Goal: Transaction & Acquisition: Book appointment/travel/reservation

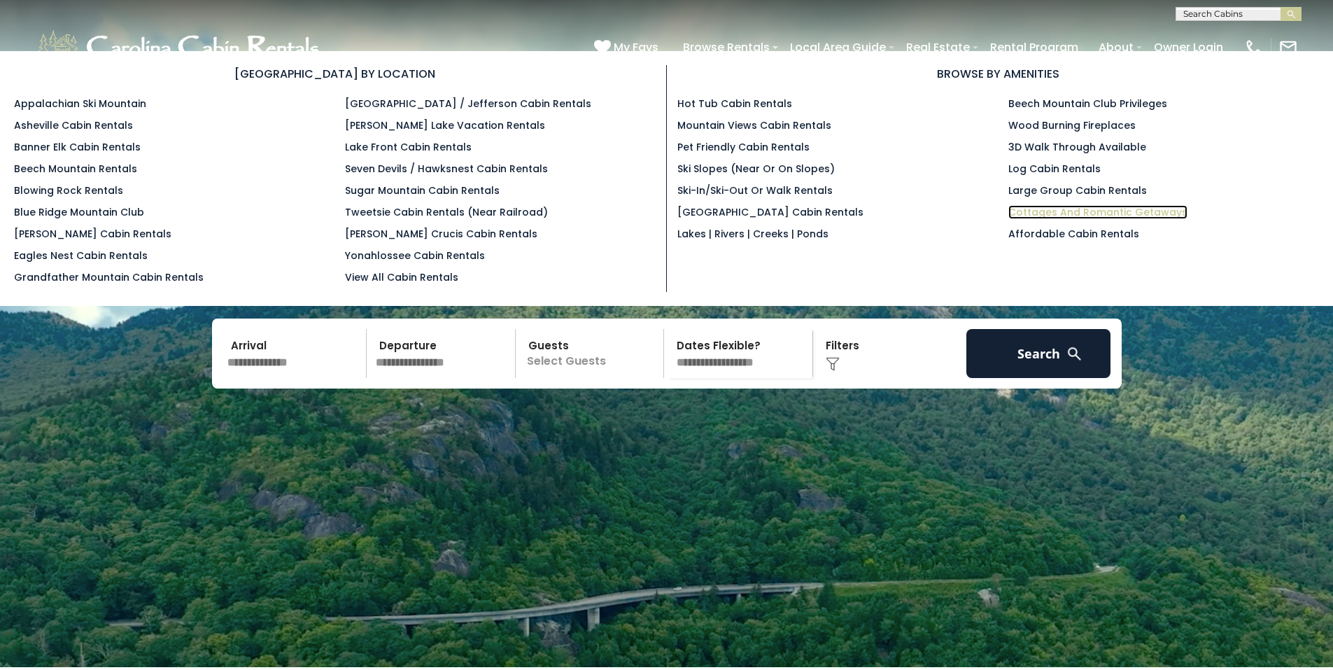
click at [1043, 209] on link "Cottages and Romantic Getaways" at bounding box center [1097, 212] width 179 height 14
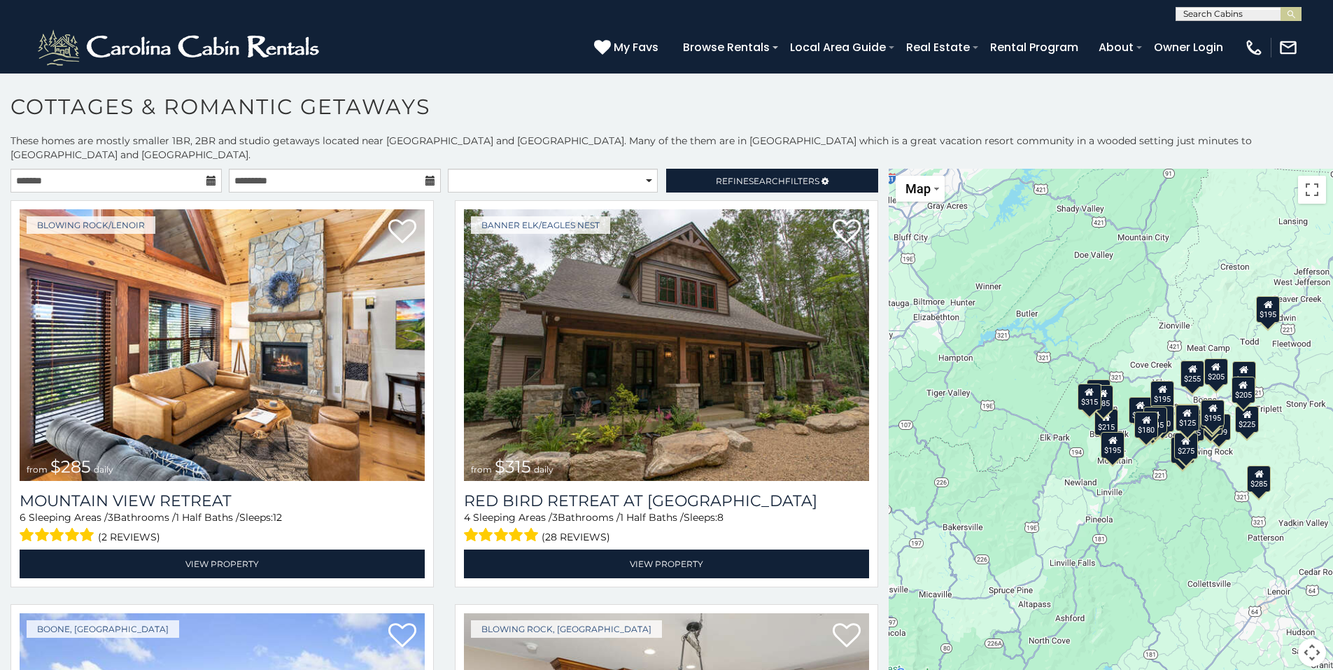
click at [213, 176] on icon at bounding box center [211, 181] width 10 height 10
click at [212, 176] on icon at bounding box center [211, 181] width 10 height 10
click at [207, 176] on icon at bounding box center [211, 181] width 10 height 10
click at [209, 176] on icon at bounding box center [211, 181] width 10 height 10
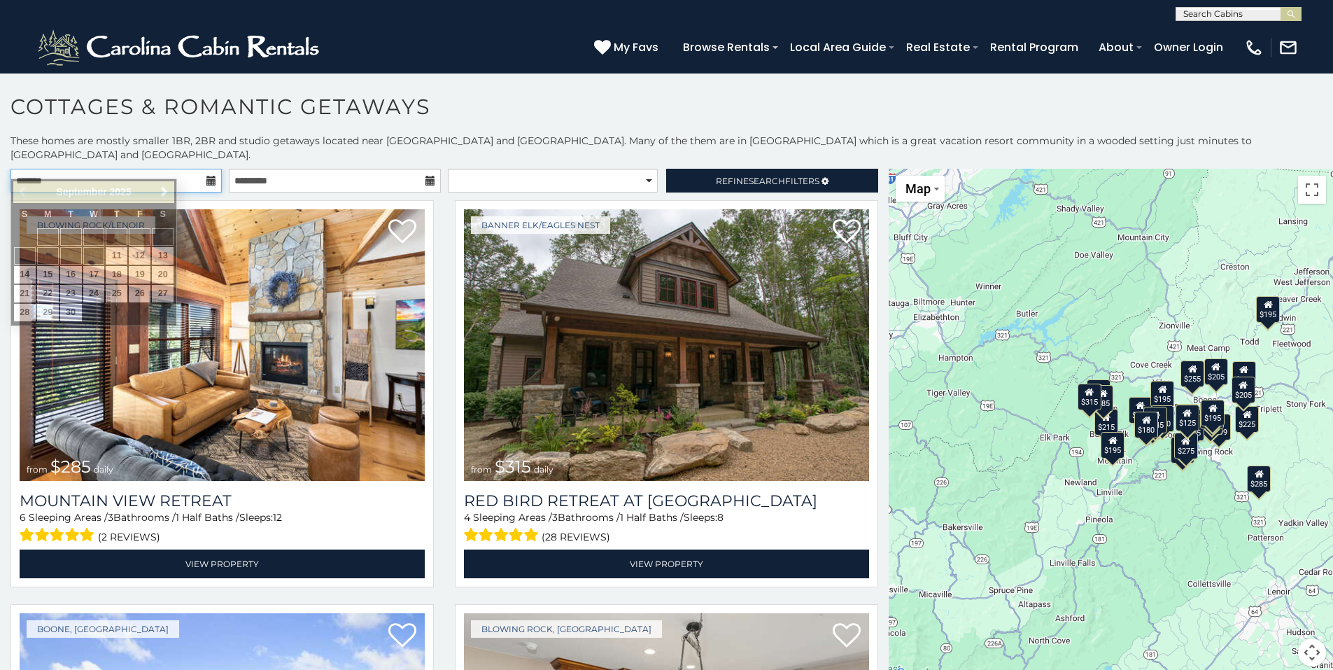
click at [176, 169] on input "text" at bounding box center [115, 181] width 211 height 24
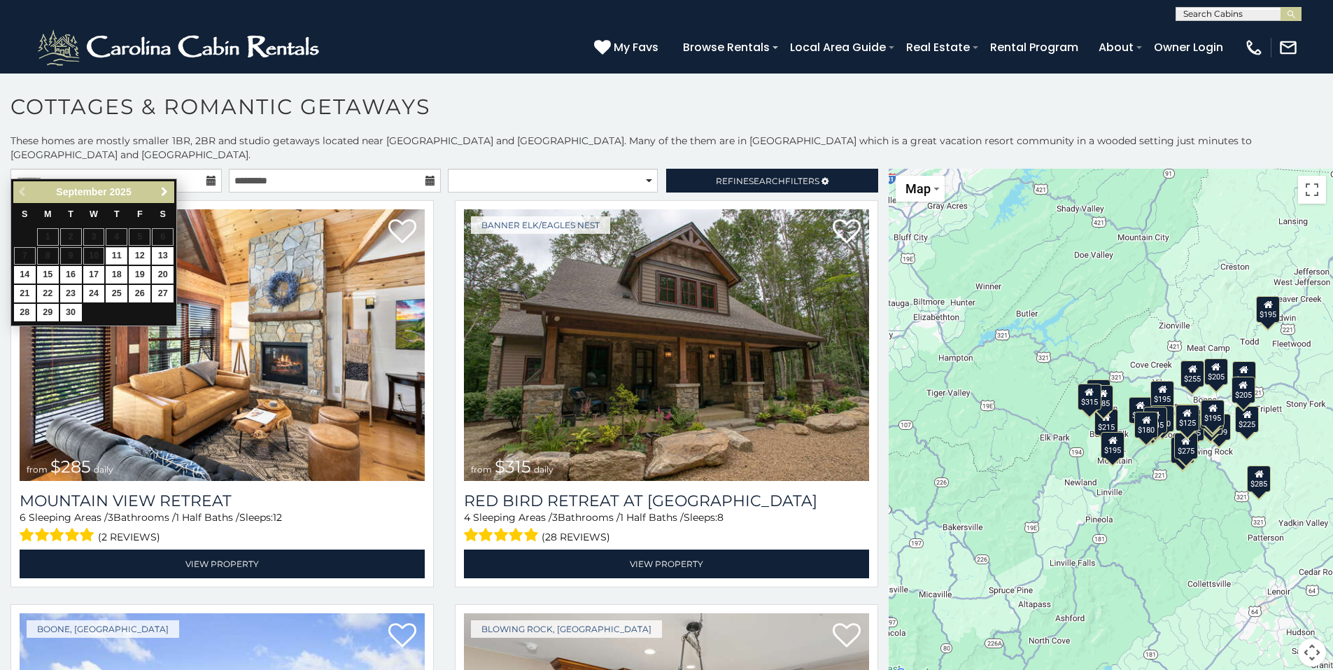
click at [164, 190] on span "Next" at bounding box center [164, 191] width 11 height 11
click at [139, 270] on link "17" at bounding box center [140, 274] width 22 height 17
type input "**********"
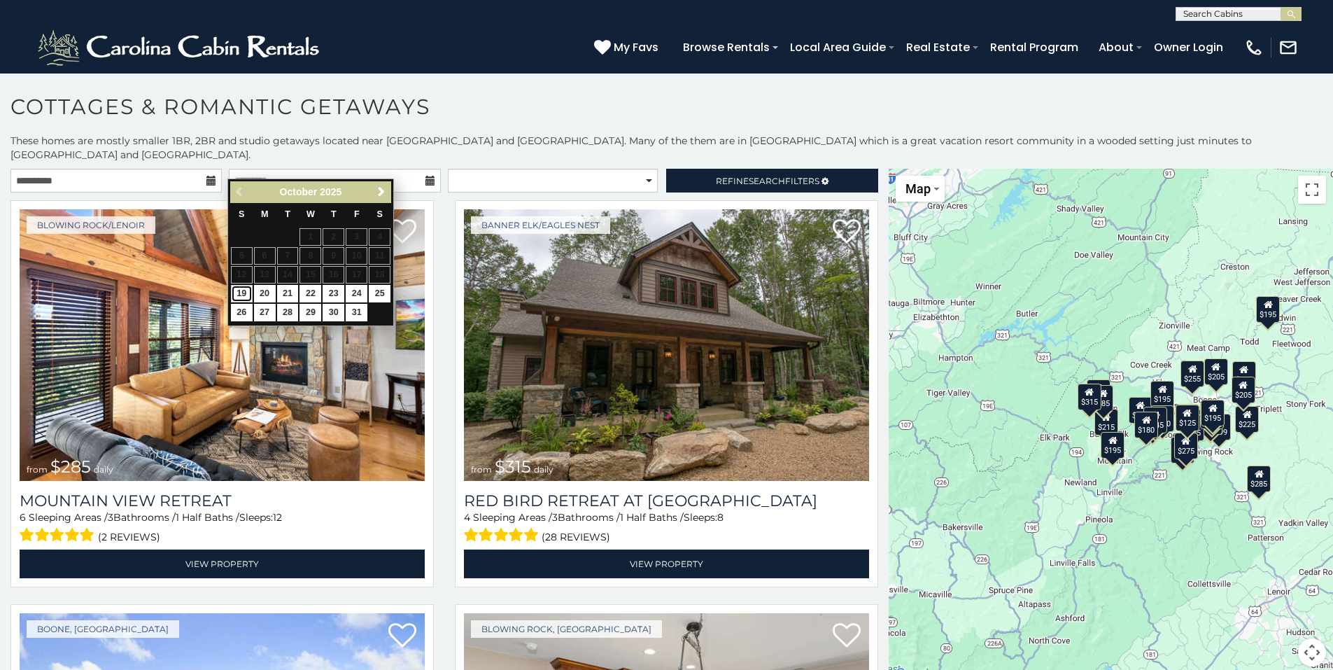
click at [246, 292] on link "19" at bounding box center [242, 293] width 22 height 17
type input "**********"
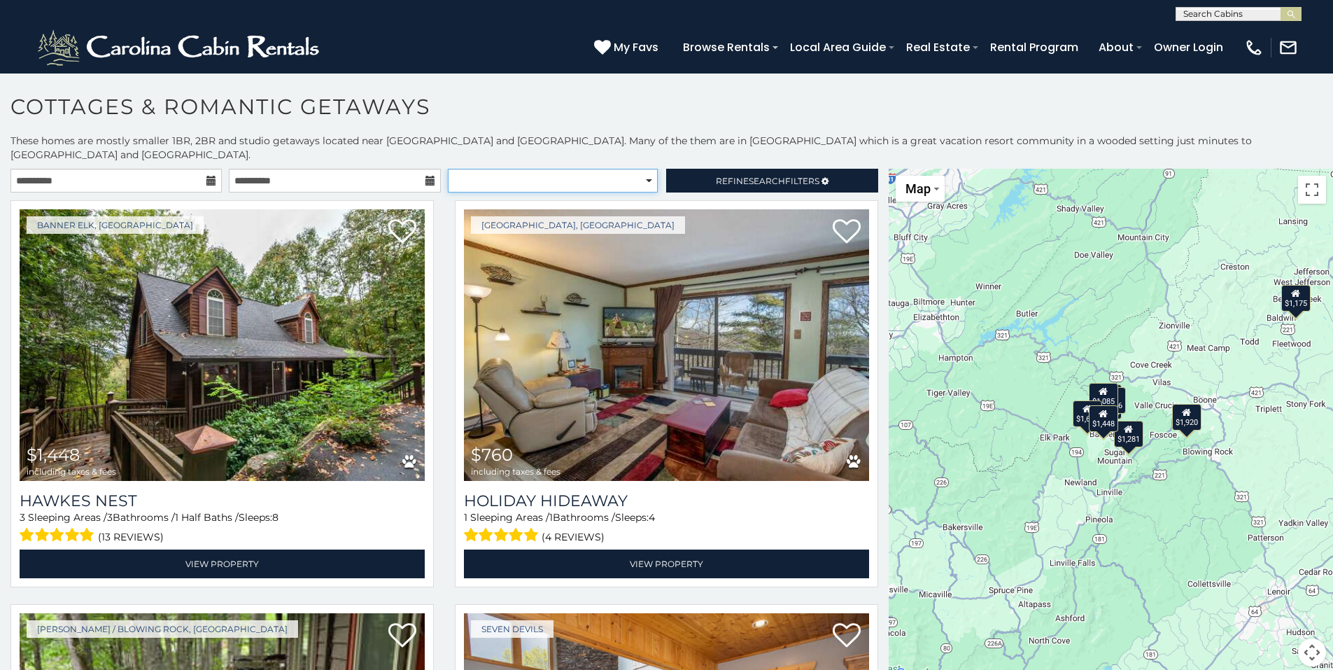
click at [643, 169] on select "**********" at bounding box center [553, 181] width 210 height 24
select select "*********"
click at [448, 169] on select "**********" at bounding box center [553, 181] width 210 height 24
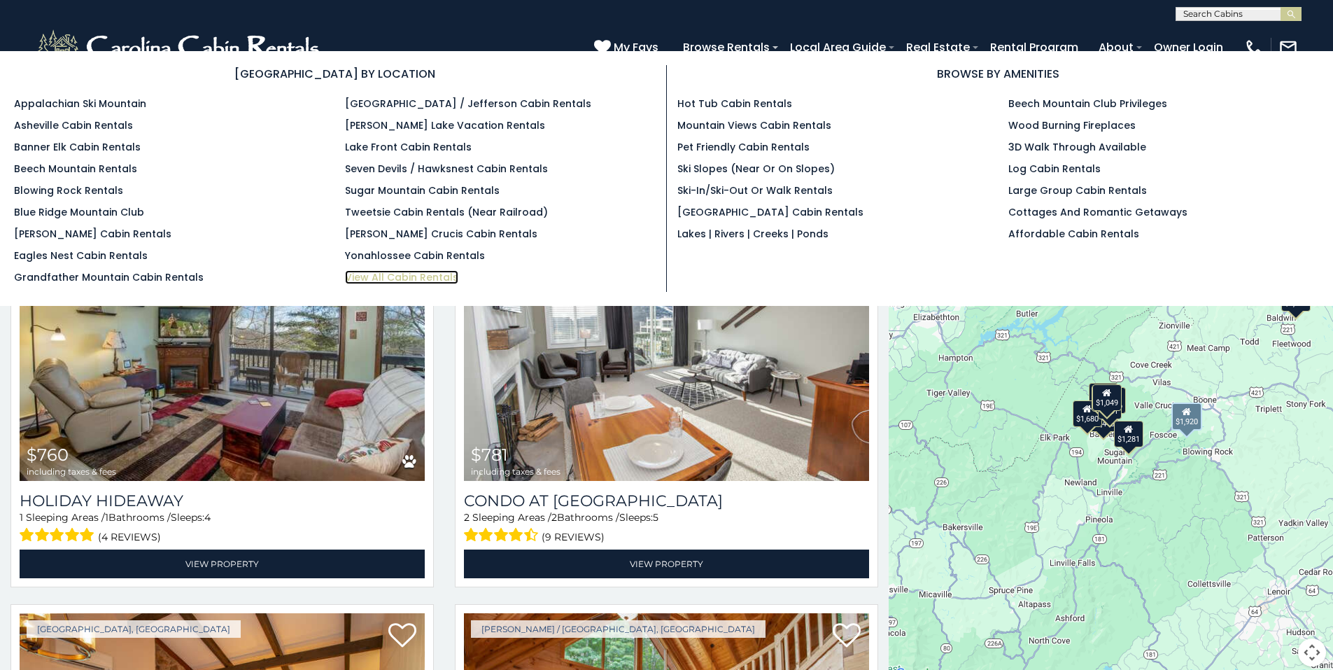
click at [386, 276] on link "View All Cabin Rentals" at bounding box center [401, 277] width 113 height 14
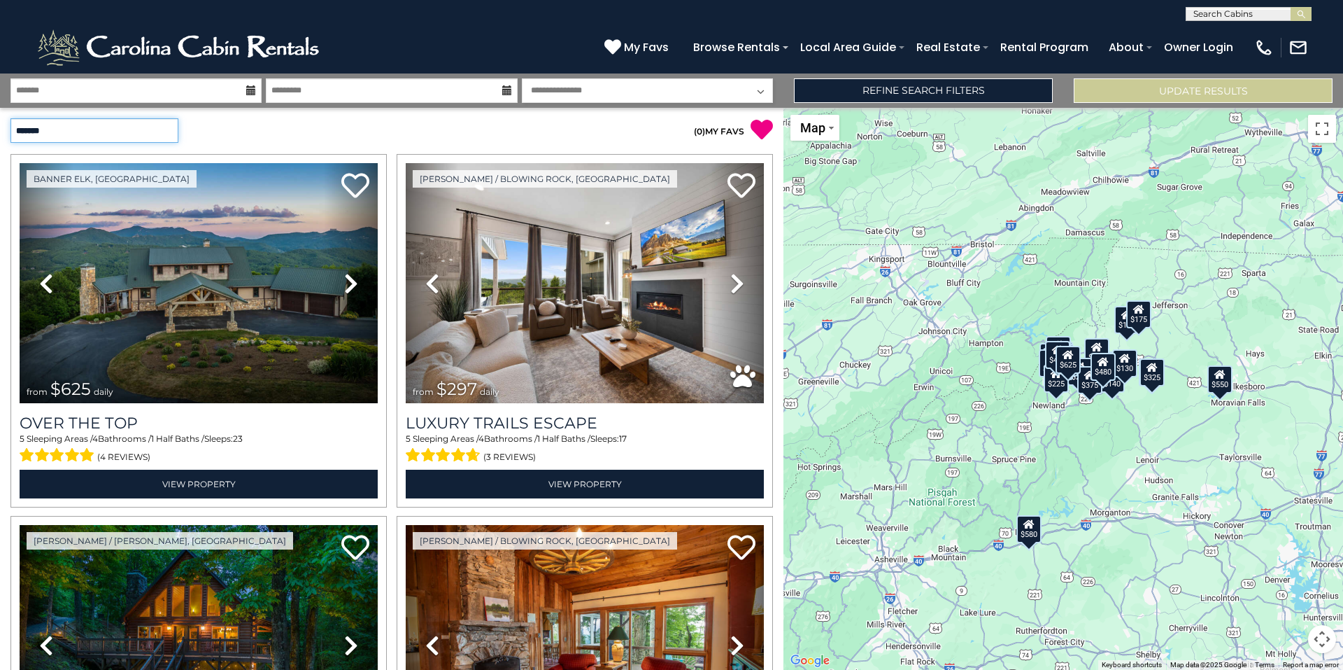
click at [169, 131] on select "**********" at bounding box center [94, 130] width 168 height 24
select select "*********"
click at [10, 118] on select "**********" at bounding box center [94, 130] width 168 height 24
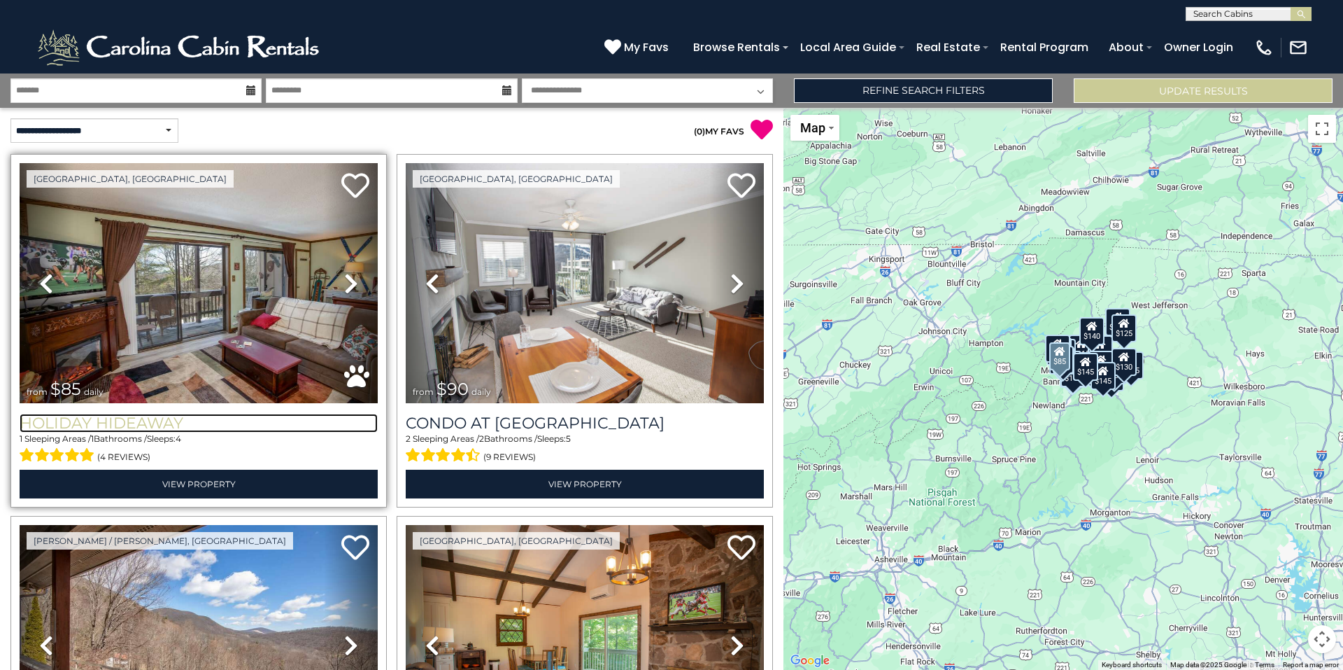
click at [217, 414] on h3 "Holiday Hideaway" at bounding box center [199, 423] width 358 height 19
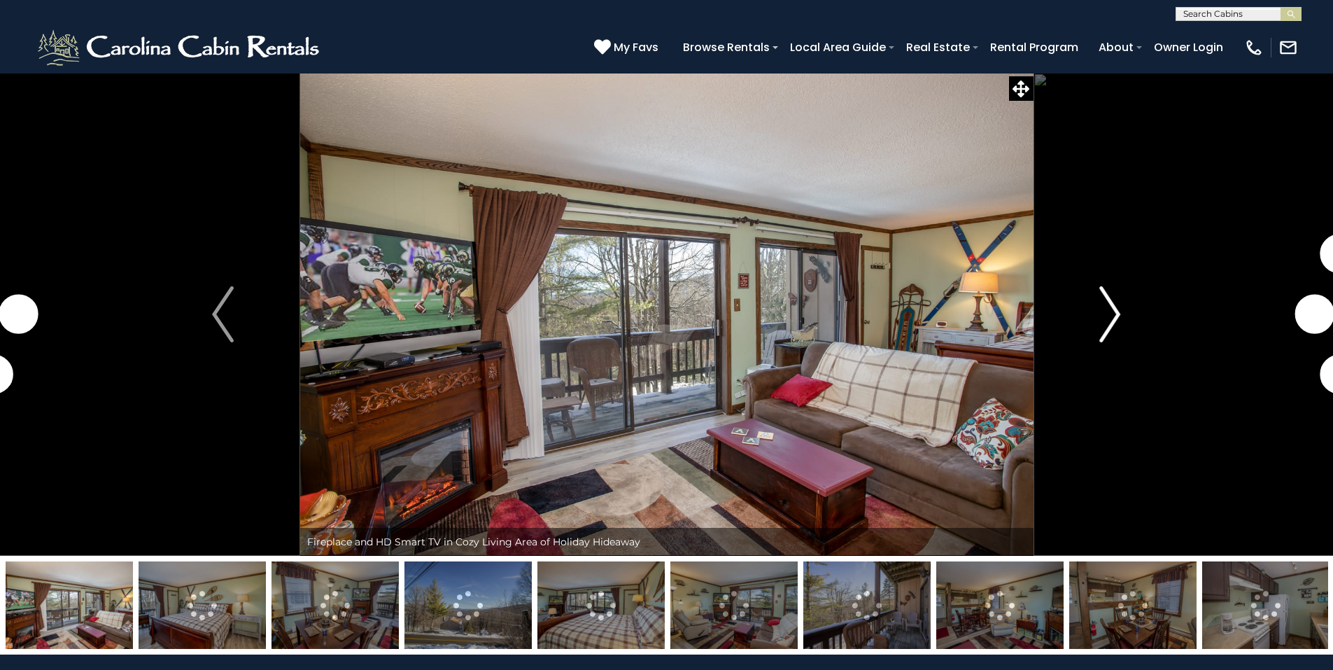
click at [1111, 314] on img "Next" at bounding box center [1109, 314] width 21 height 56
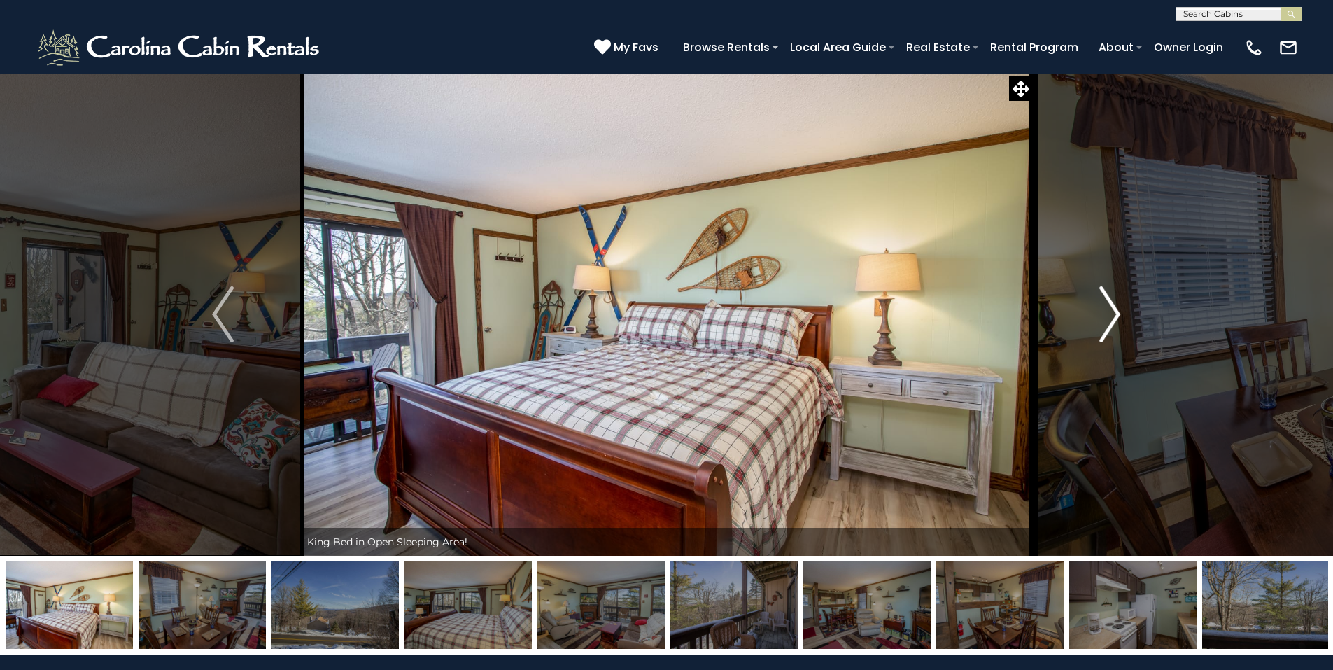
click at [1111, 314] on img "Next" at bounding box center [1109, 314] width 21 height 56
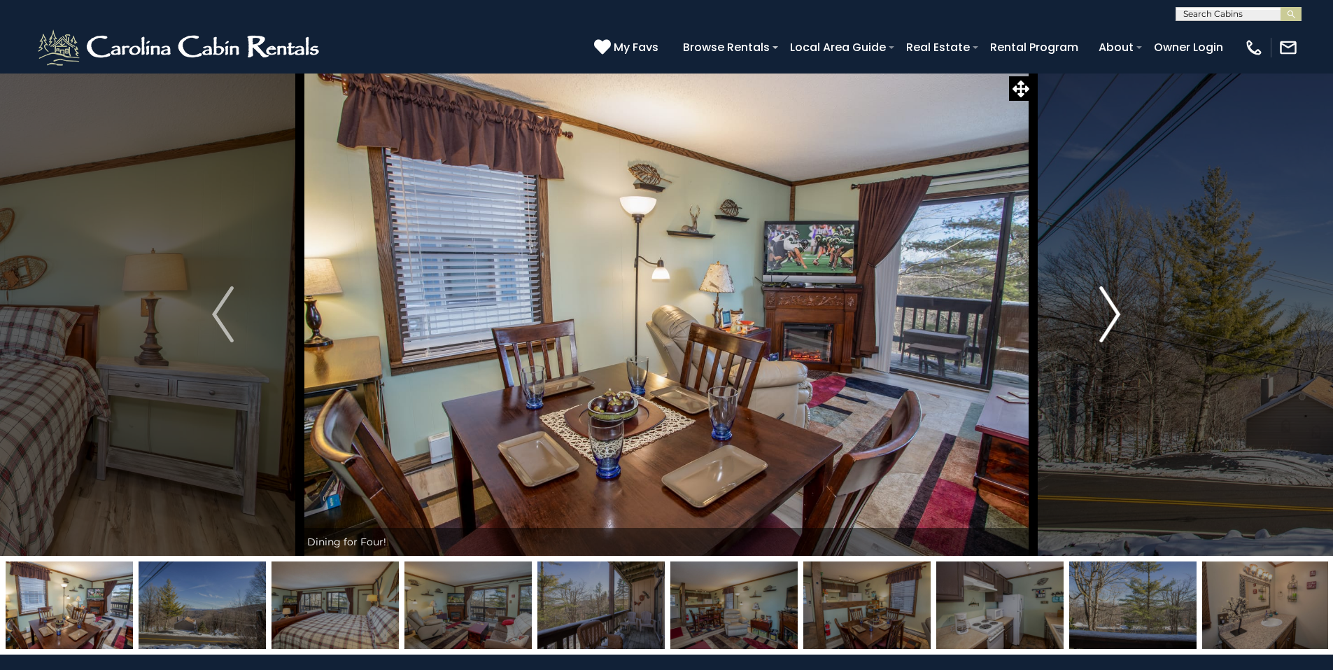
click at [1111, 314] on img "Next" at bounding box center [1109, 314] width 21 height 56
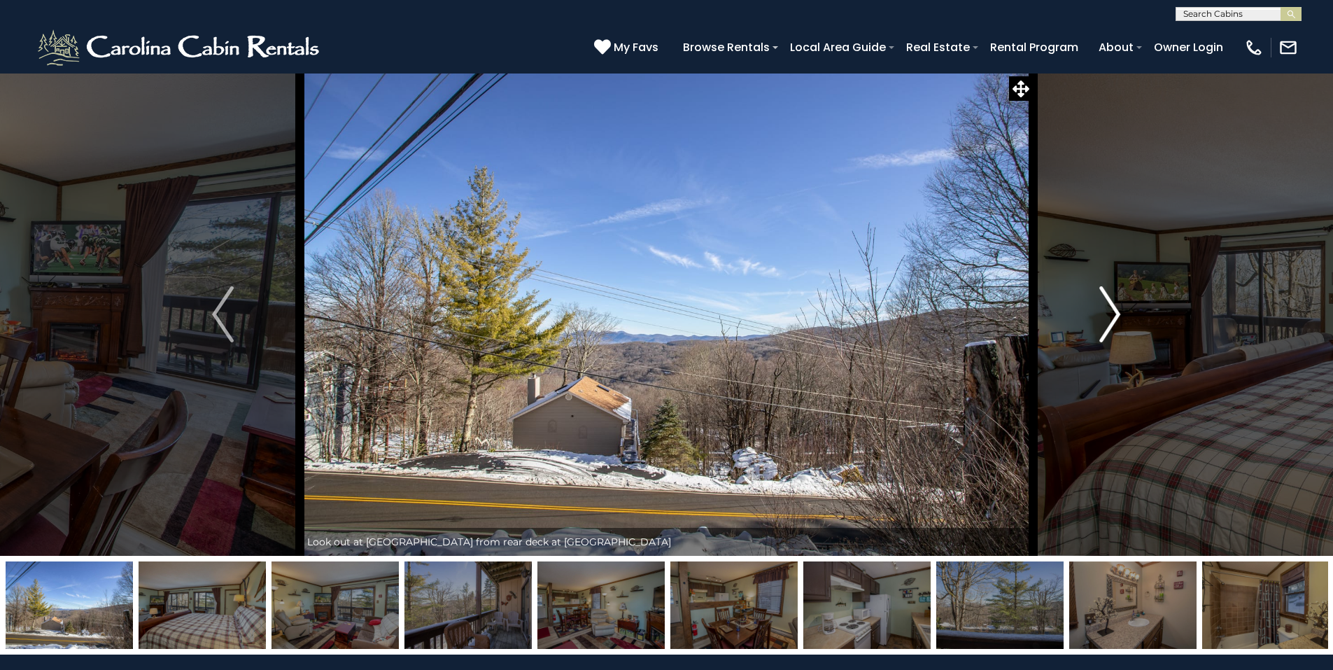
click at [1111, 314] on img "Next" at bounding box center [1109, 314] width 21 height 56
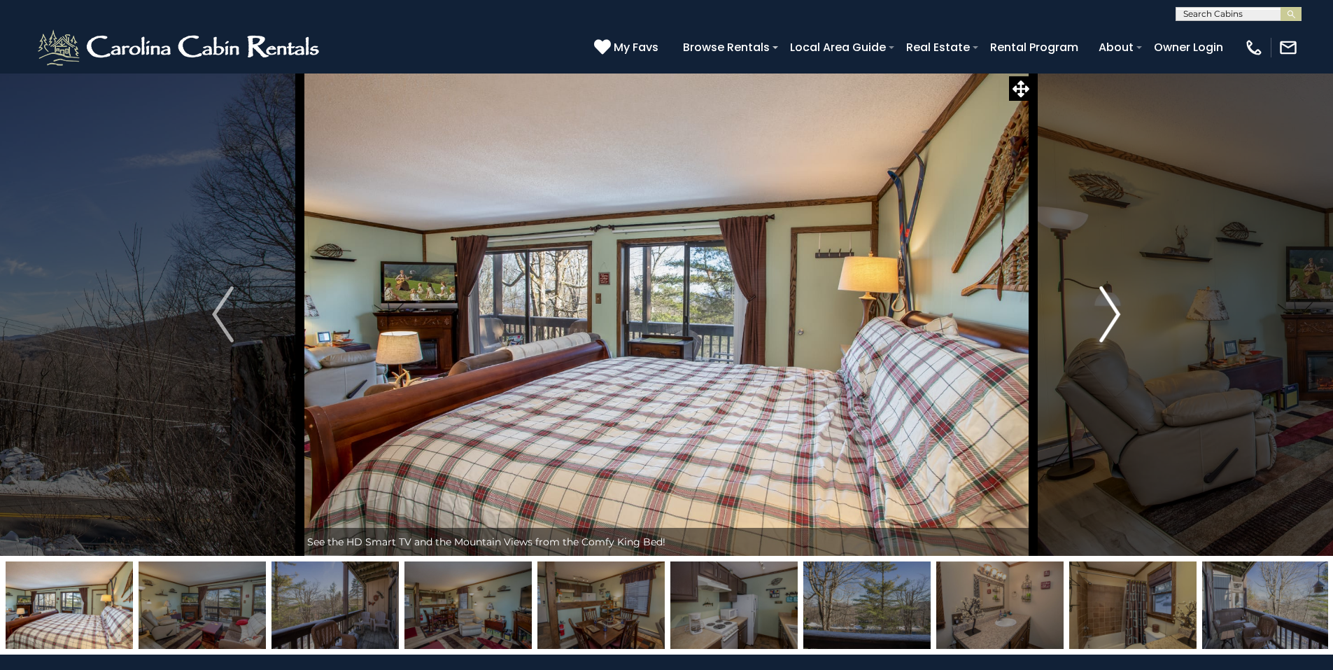
click at [1111, 314] on img "Next" at bounding box center [1109, 314] width 21 height 56
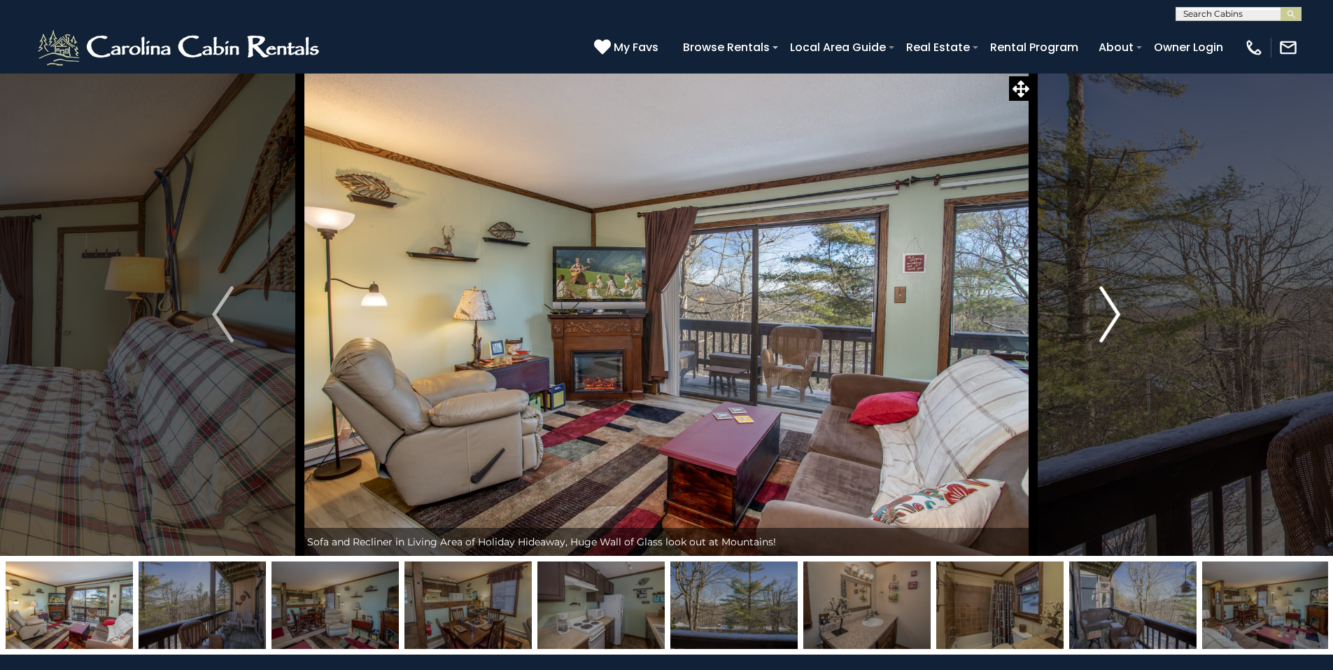
click at [1111, 314] on img "Next" at bounding box center [1109, 314] width 21 height 56
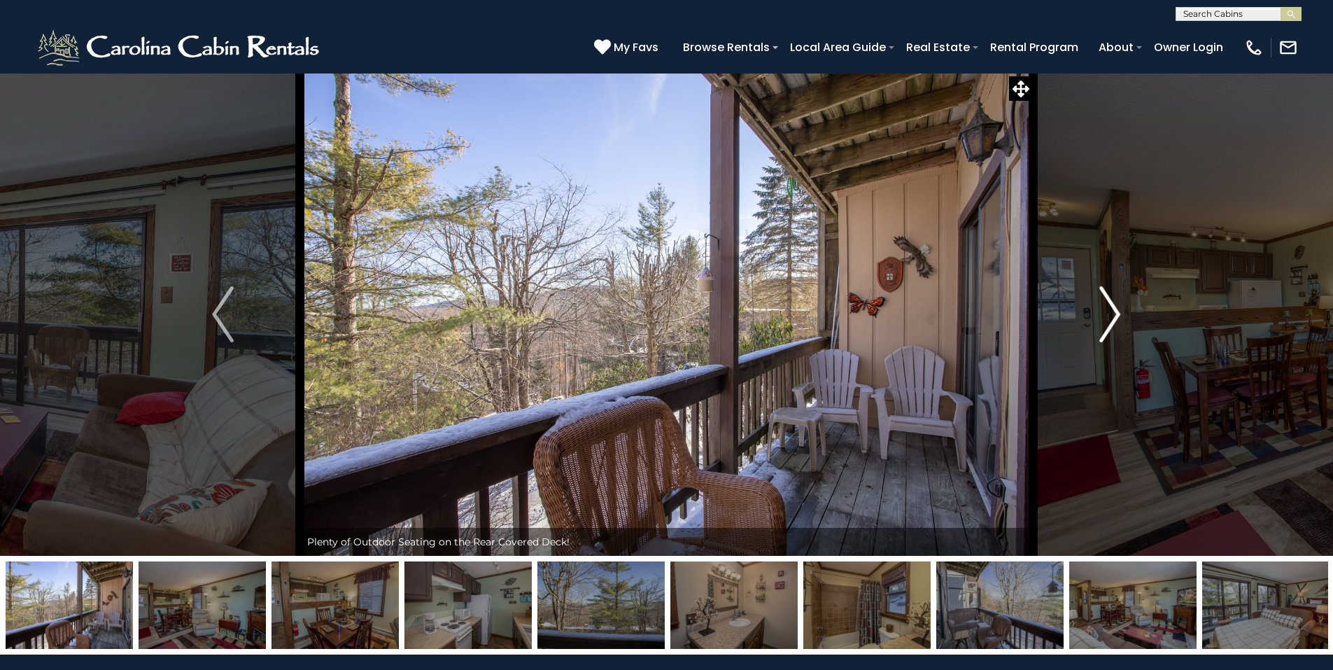
click at [1111, 314] on img "Next" at bounding box center [1109, 314] width 21 height 56
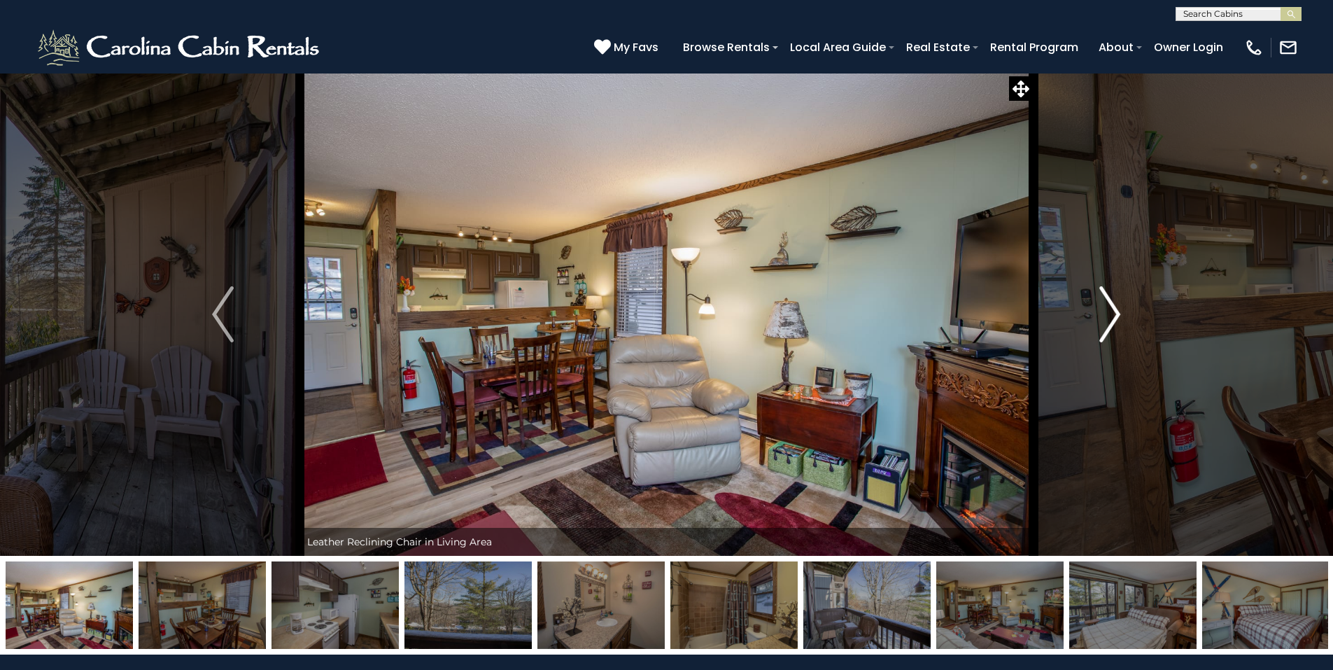
click at [1111, 314] on img "Next" at bounding box center [1109, 314] width 21 height 56
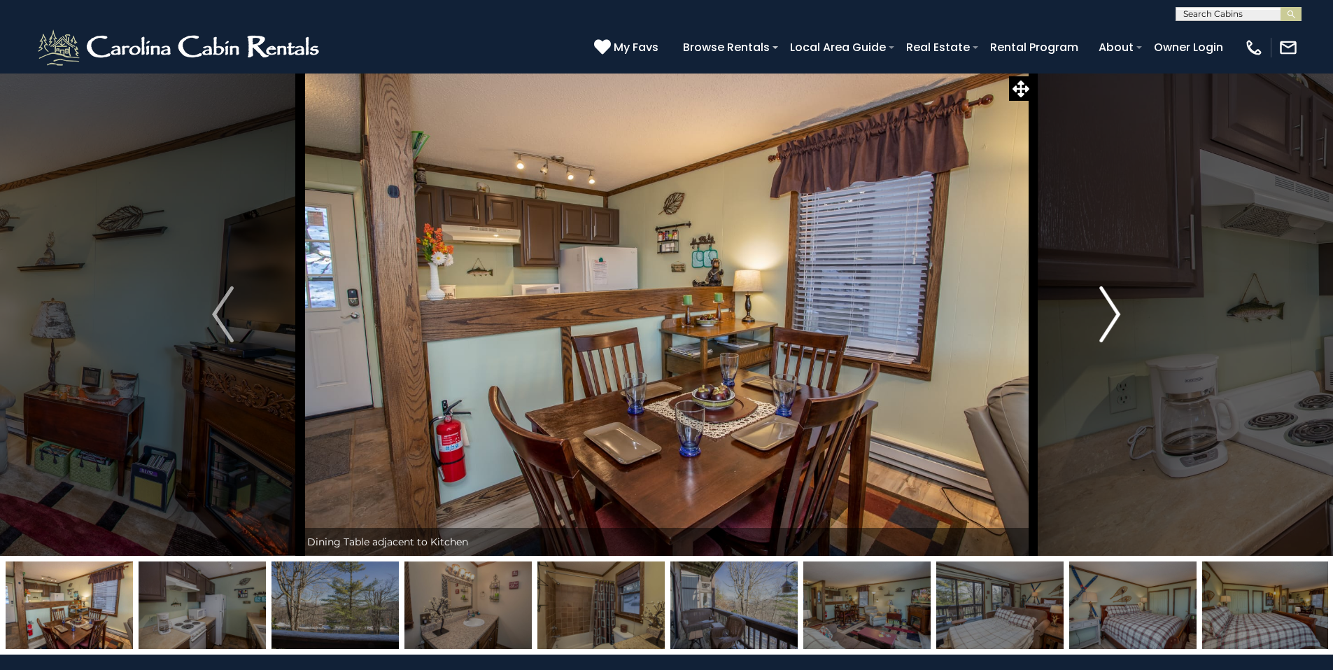
click at [1111, 314] on img "Next" at bounding box center [1109, 314] width 21 height 56
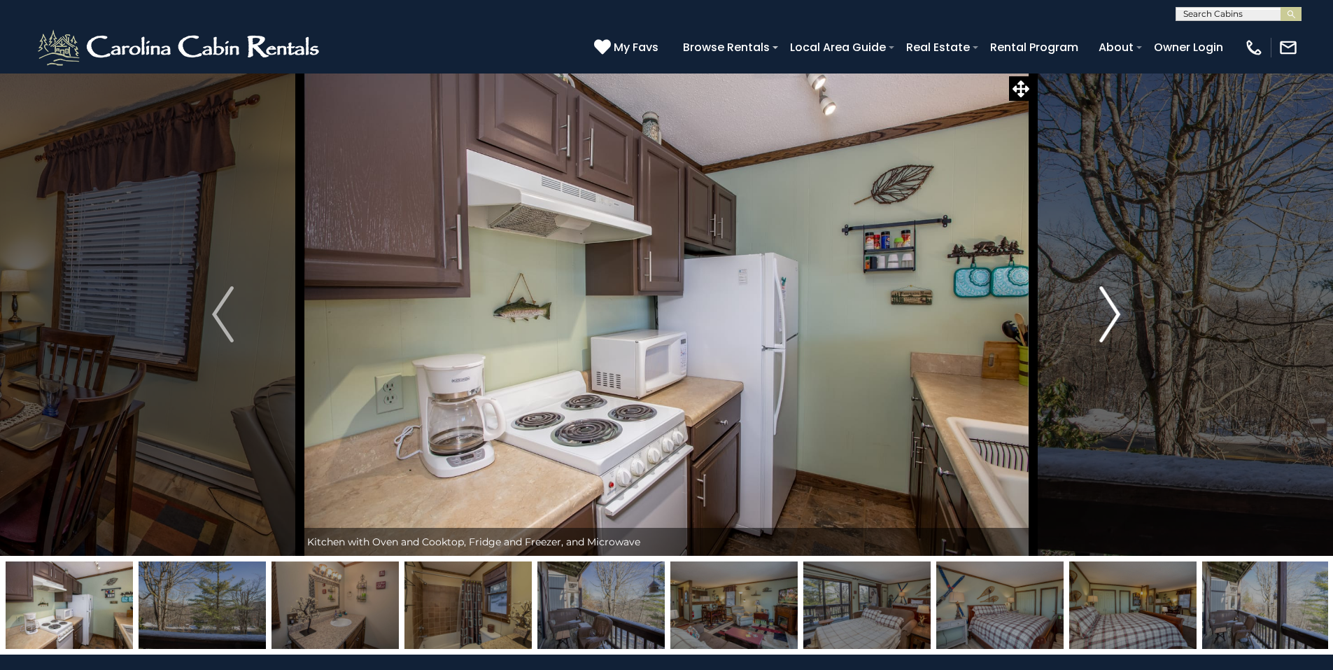
click at [1111, 314] on img "Next" at bounding box center [1109, 314] width 21 height 56
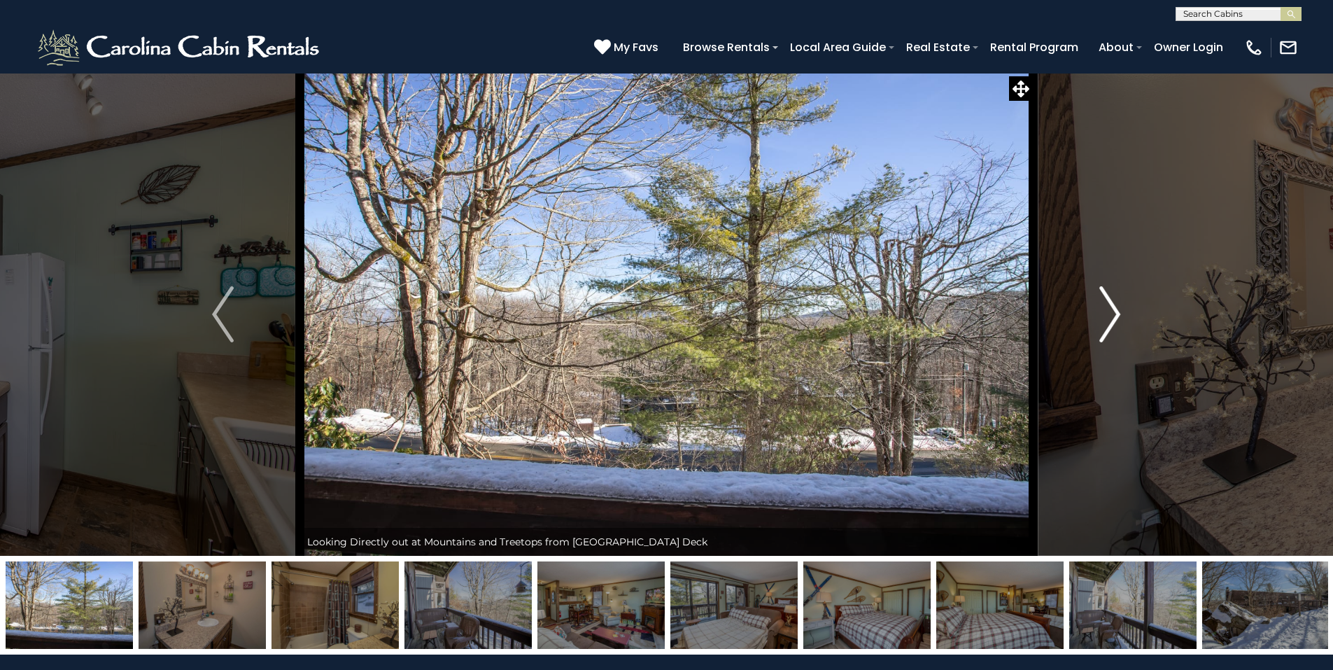
click at [1111, 314] on img "Next" at bounding box center [1109, 314] width 21 height 56
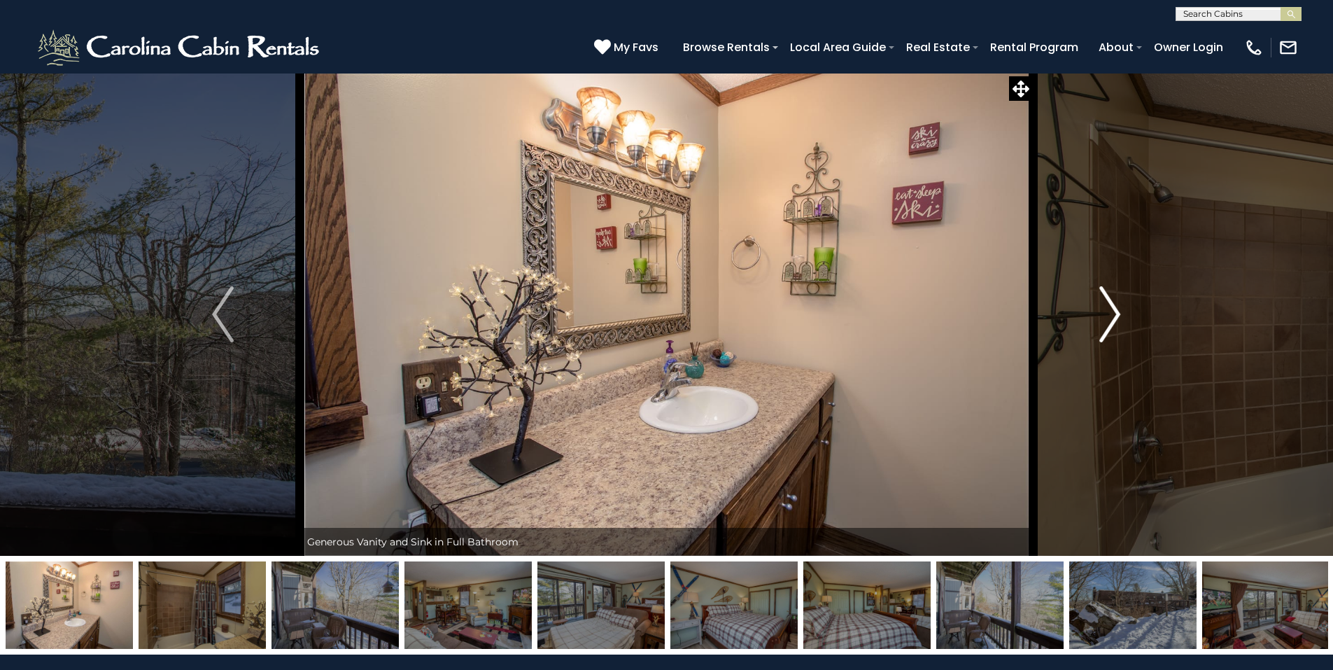
click at [1111, 314] on img "Next" at bounding box center [1109, 314] width 21 height 56
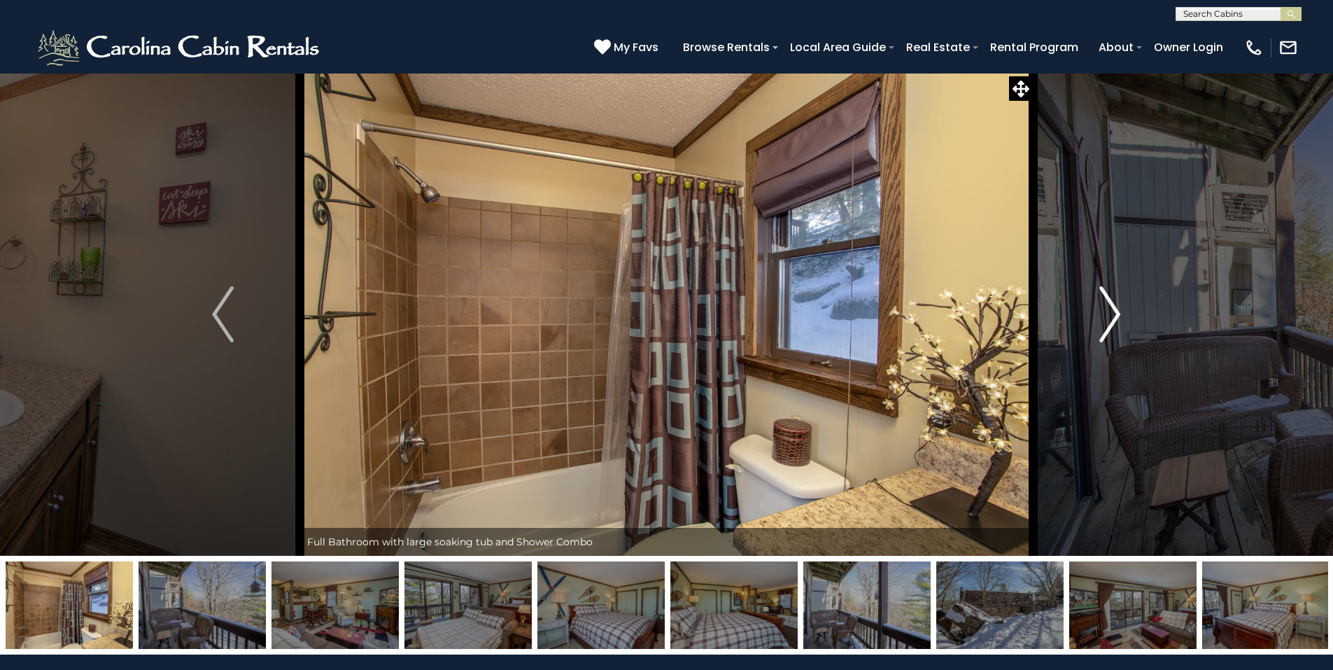
click at [1111, 314] on img "Next" at bounding box center [1109, 314] width 21 height 56
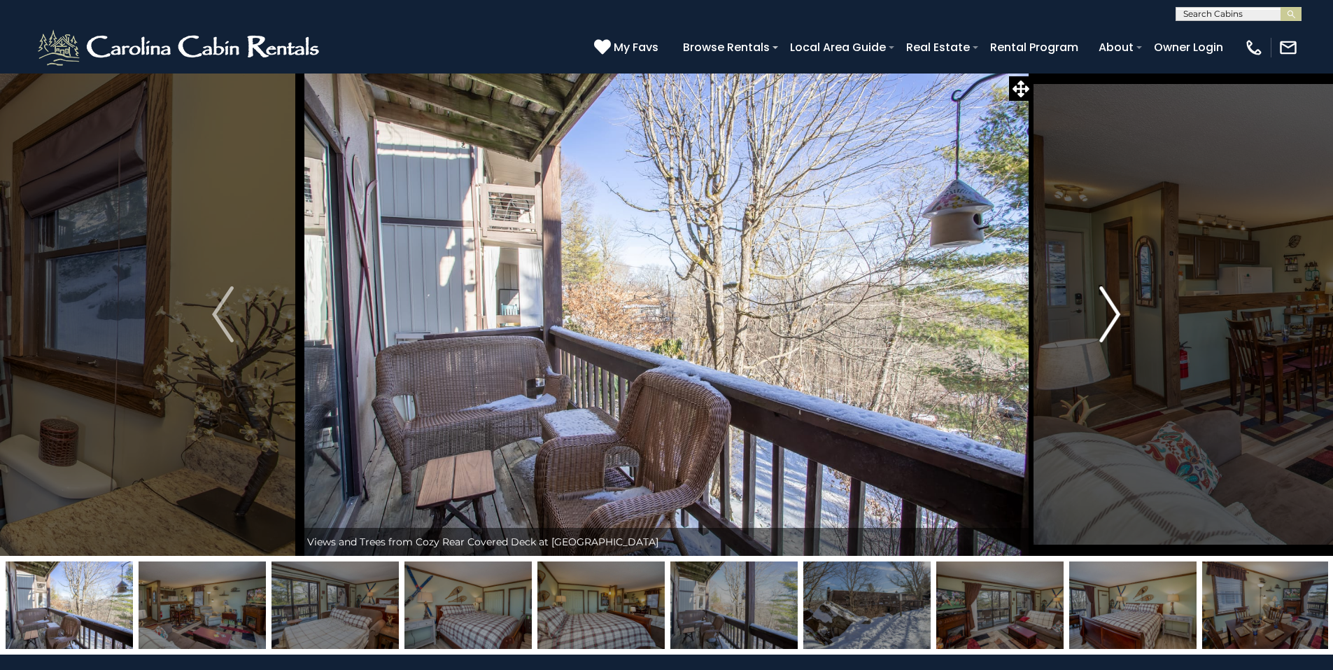
click at [1111, 314] on img "Next" at bounding box center [1109, 314] width 21 height 56
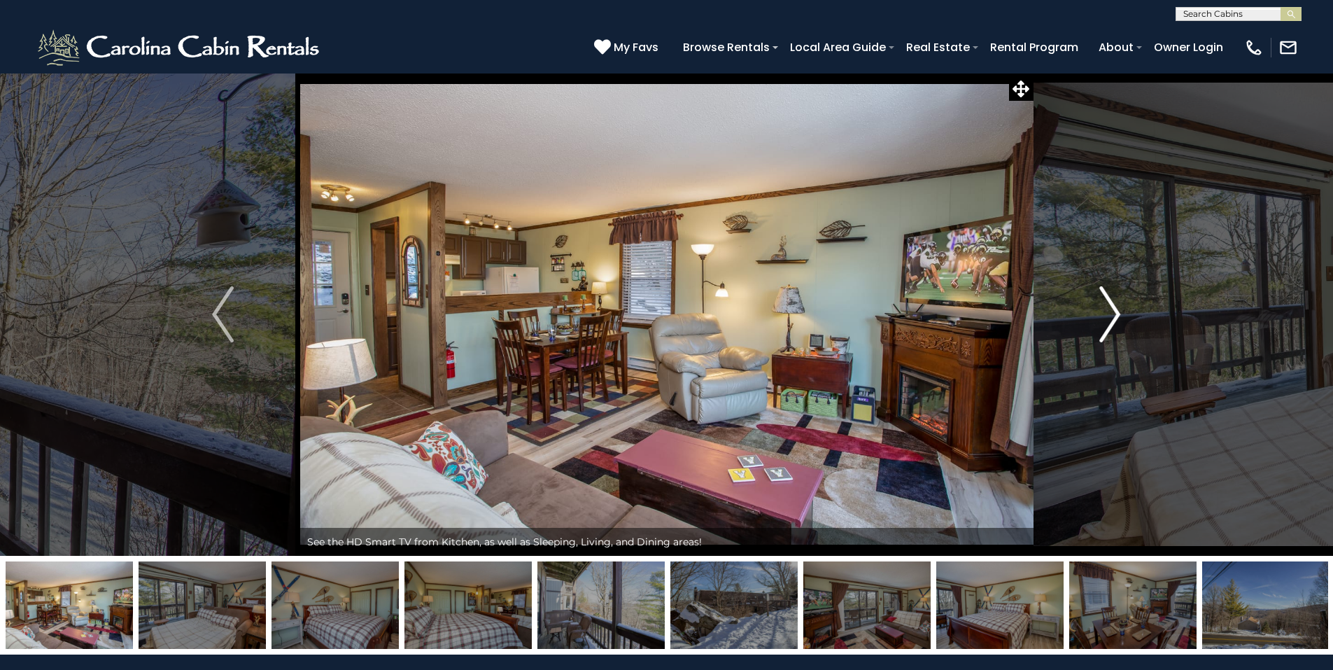
click at [1111, 314] on img "Next" at bounding box center [1109, 314] width 21 height 56
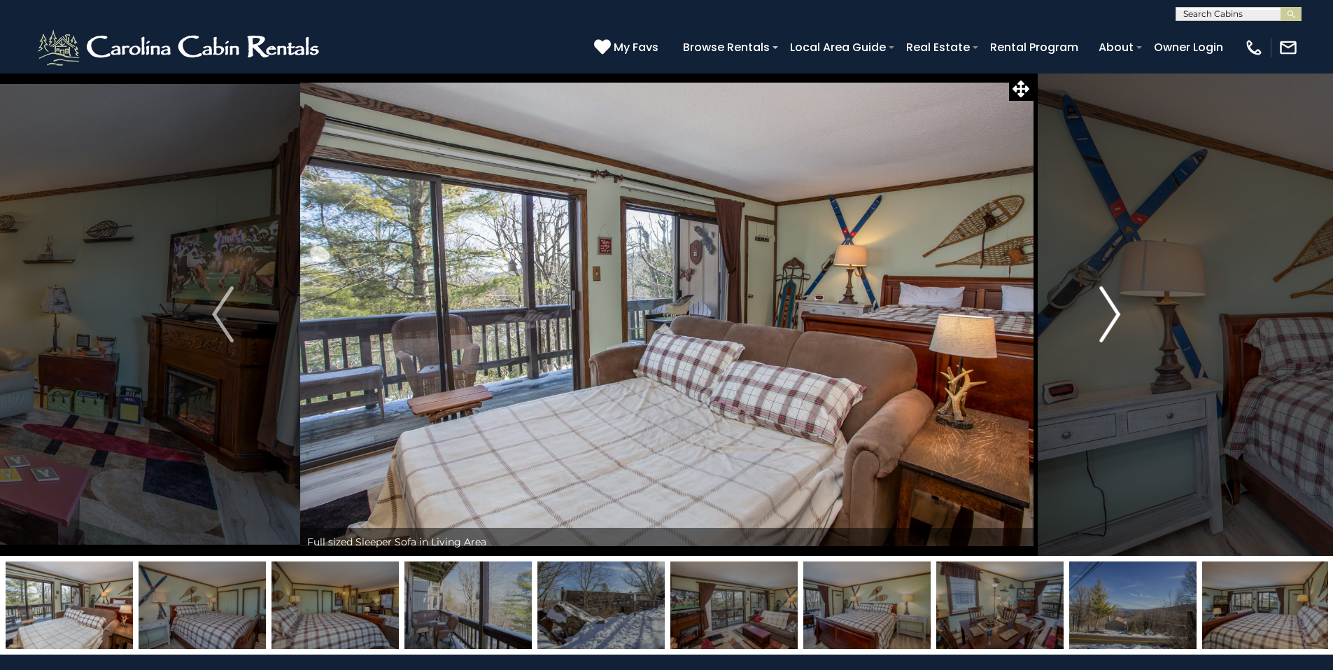
click at [1111, 314] on img "Next" at bounding box center [1109, 314] width 21 height 56
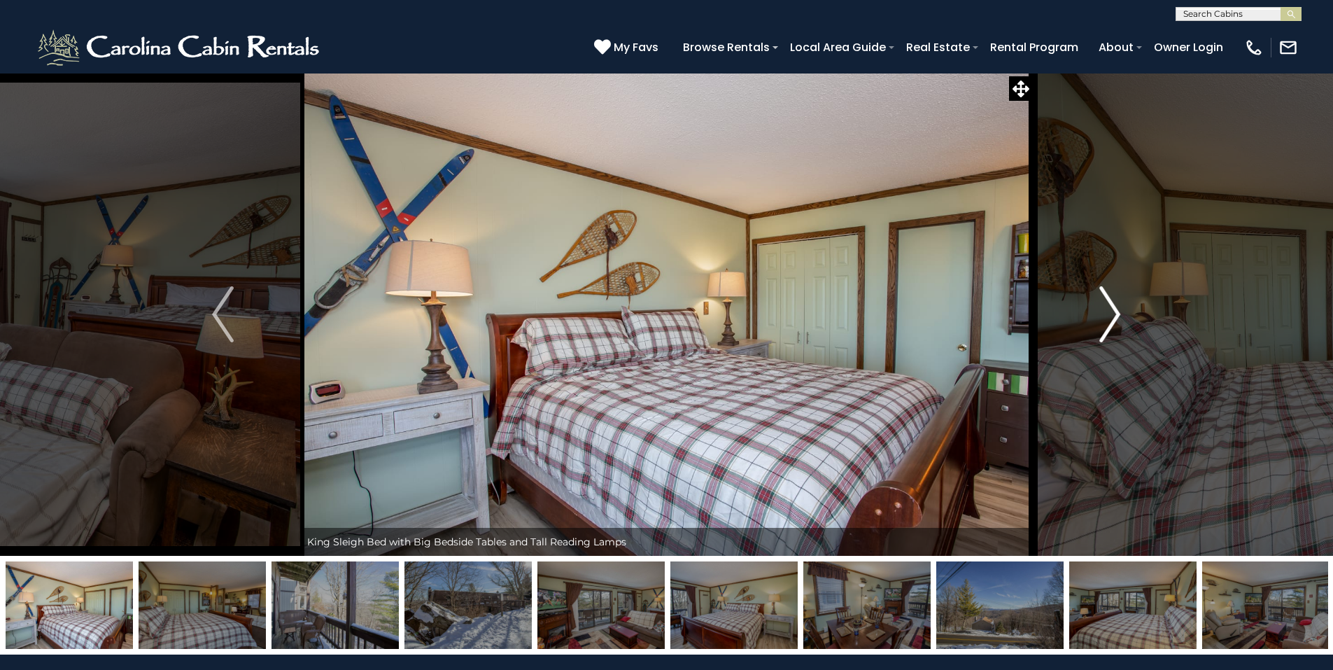
click at [1111, 314] on img "Next" at bounding box center [1109, 314] width 21 height 56
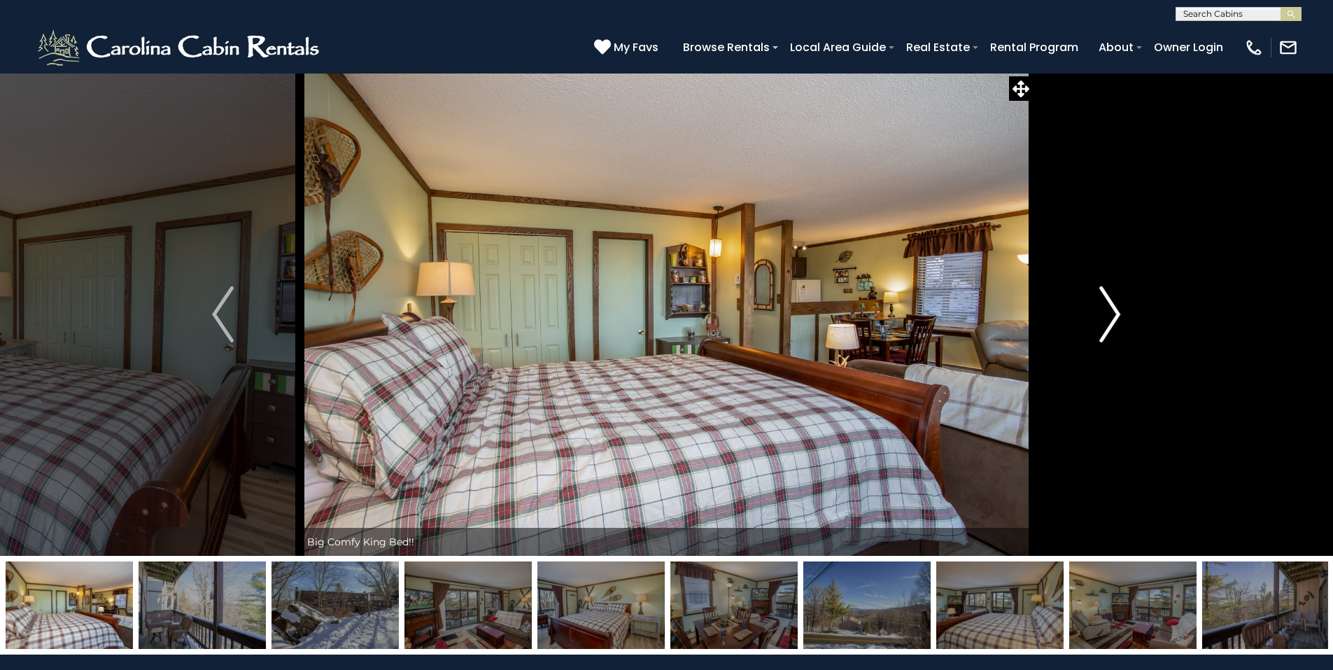
click at [1111, 314] on img "Next" at bounding box center [1109, 314] width 21 height 56
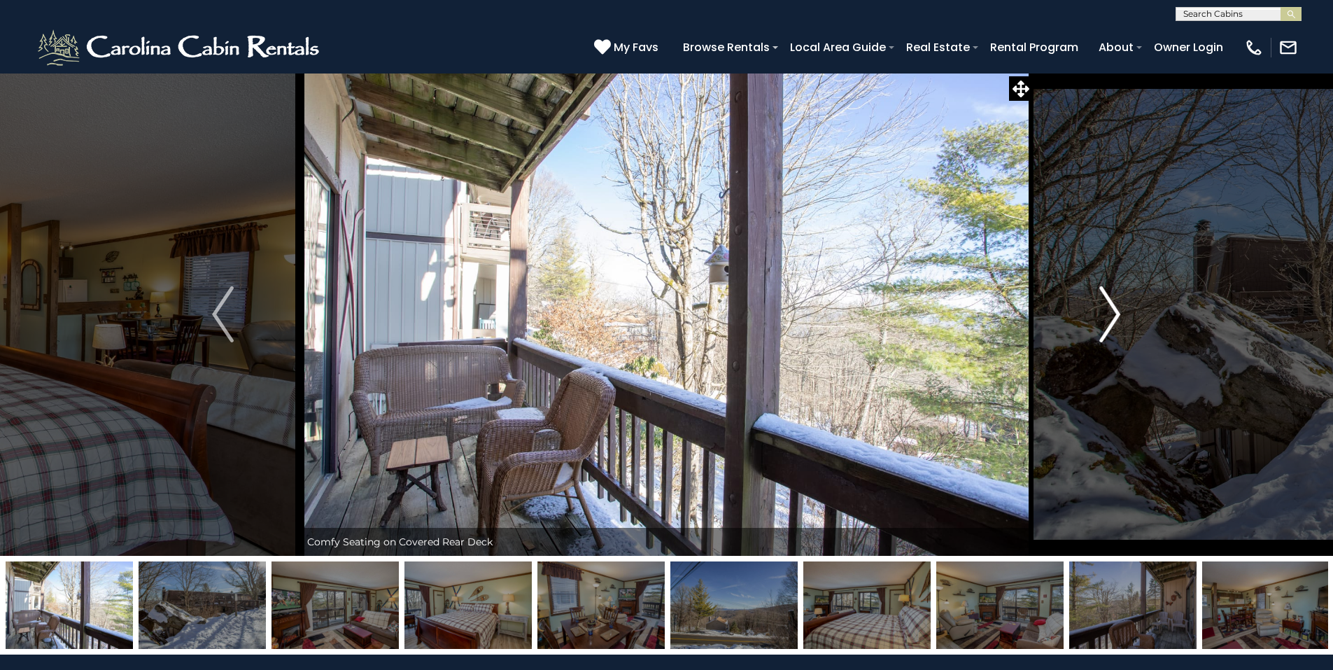
click at [1111, 314] on img "Next" at bounding box center [1109, 314] width 21 height 56
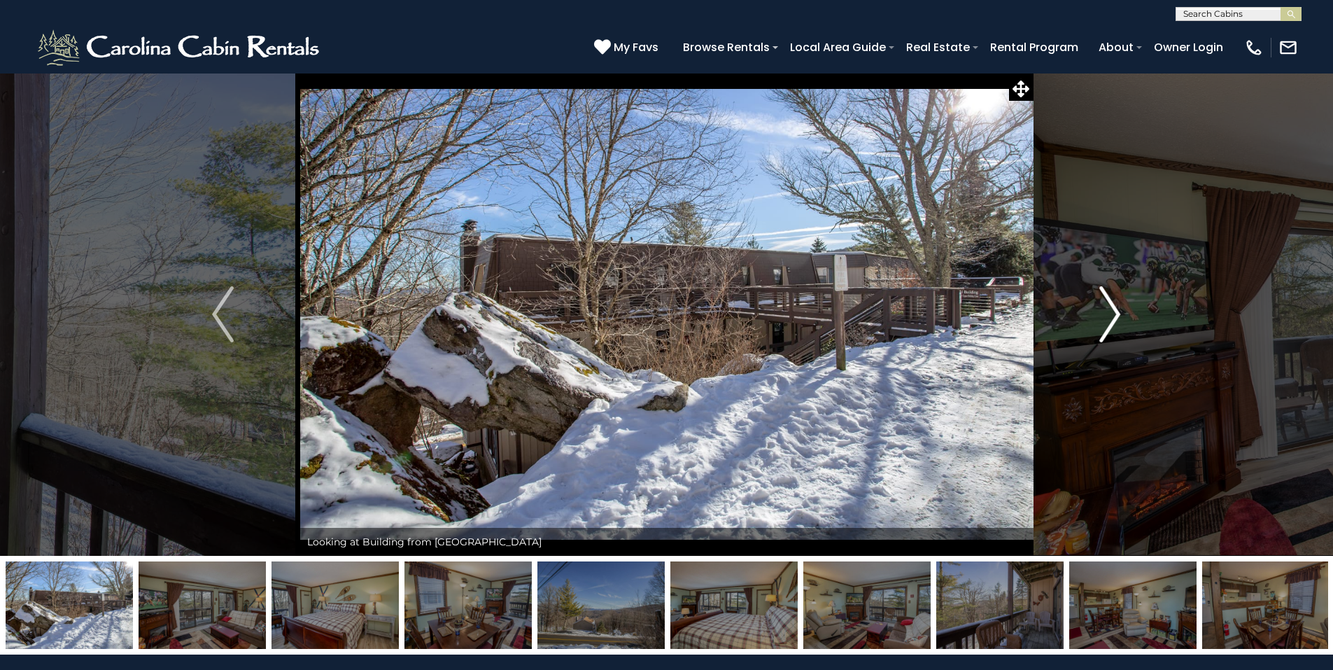
click at [1111, 314] on img "Next" at bounding box center [1109, 314] width 21 height 56
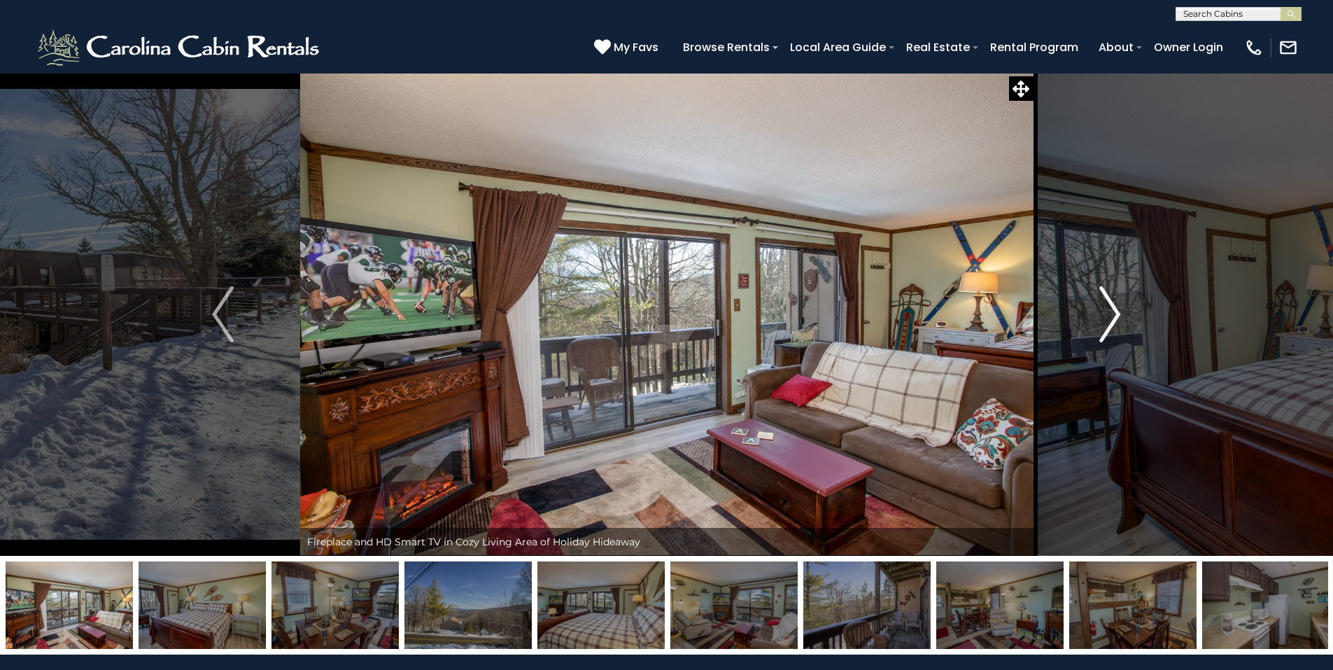
click at [1111, 314] on img "Next" at bounding box center [1109, 314] width 21 height 56
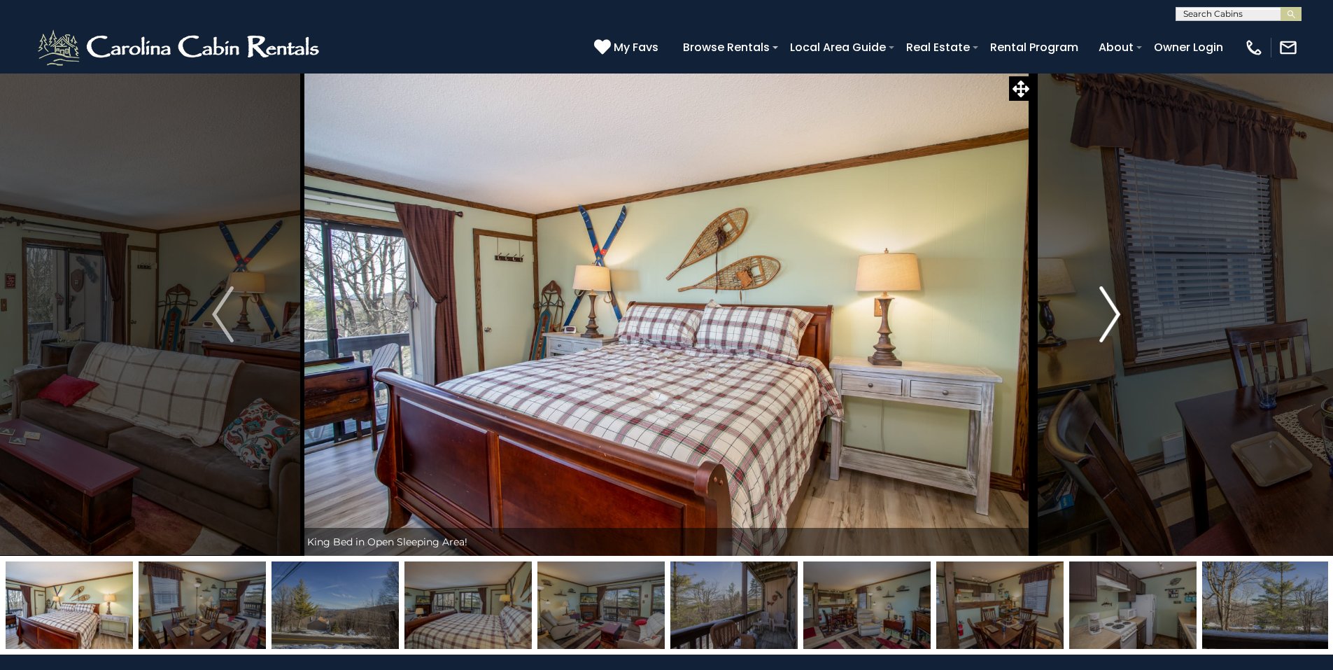
click at [1111, 314] on img "Next" at bounding box center [1109, 314] width 21 height 56
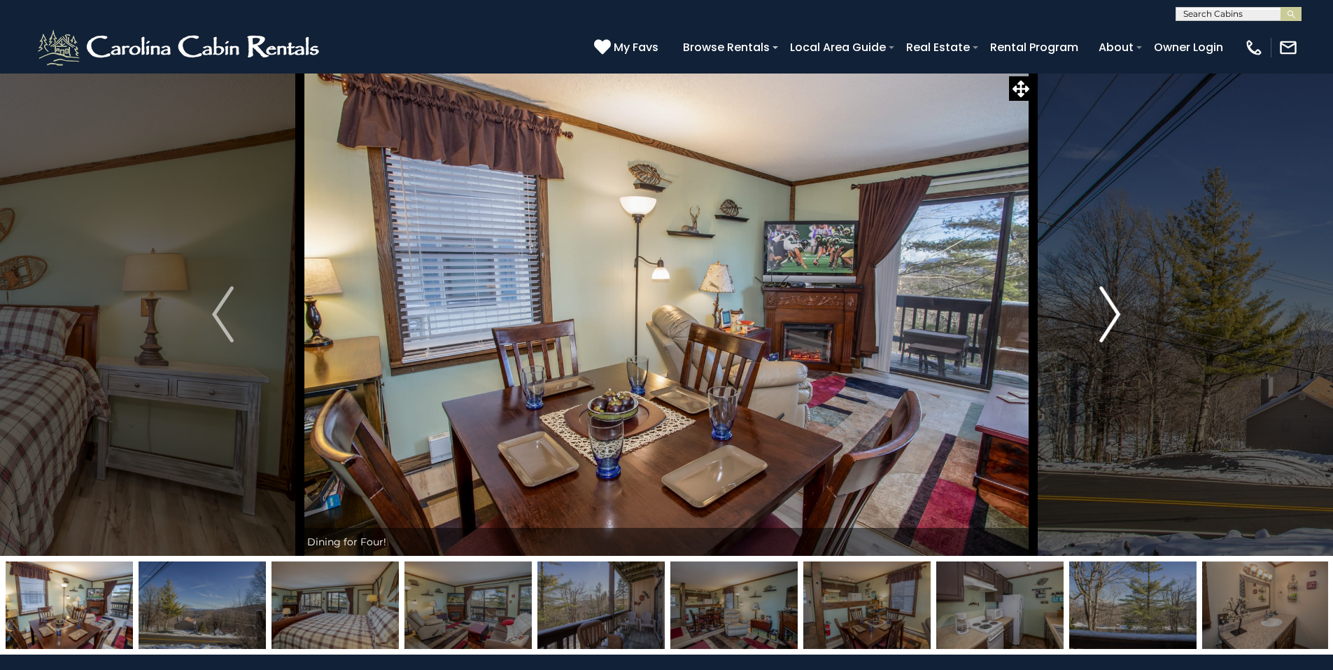
click at [1111, 314] on img "Next" at bounding box center [1109, 314] width 21 height 56
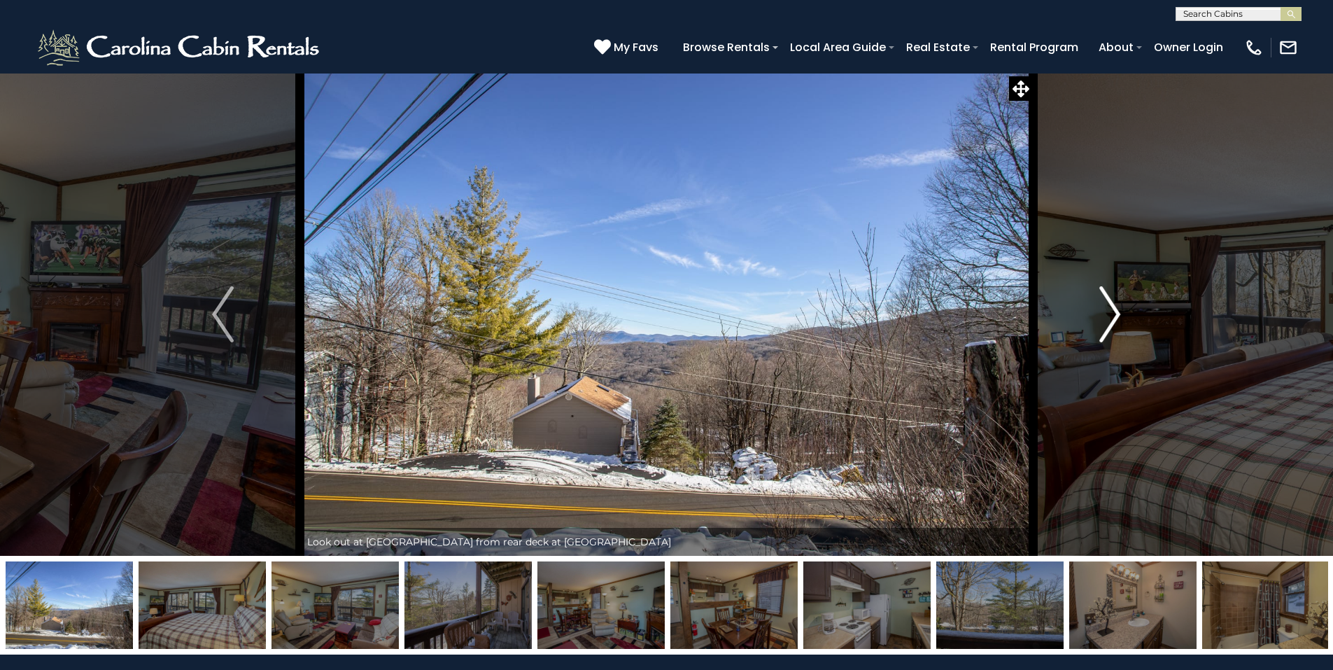
click at [1111, 314] on img "Next" at bounding box center [1109, 314] width 21 height 56
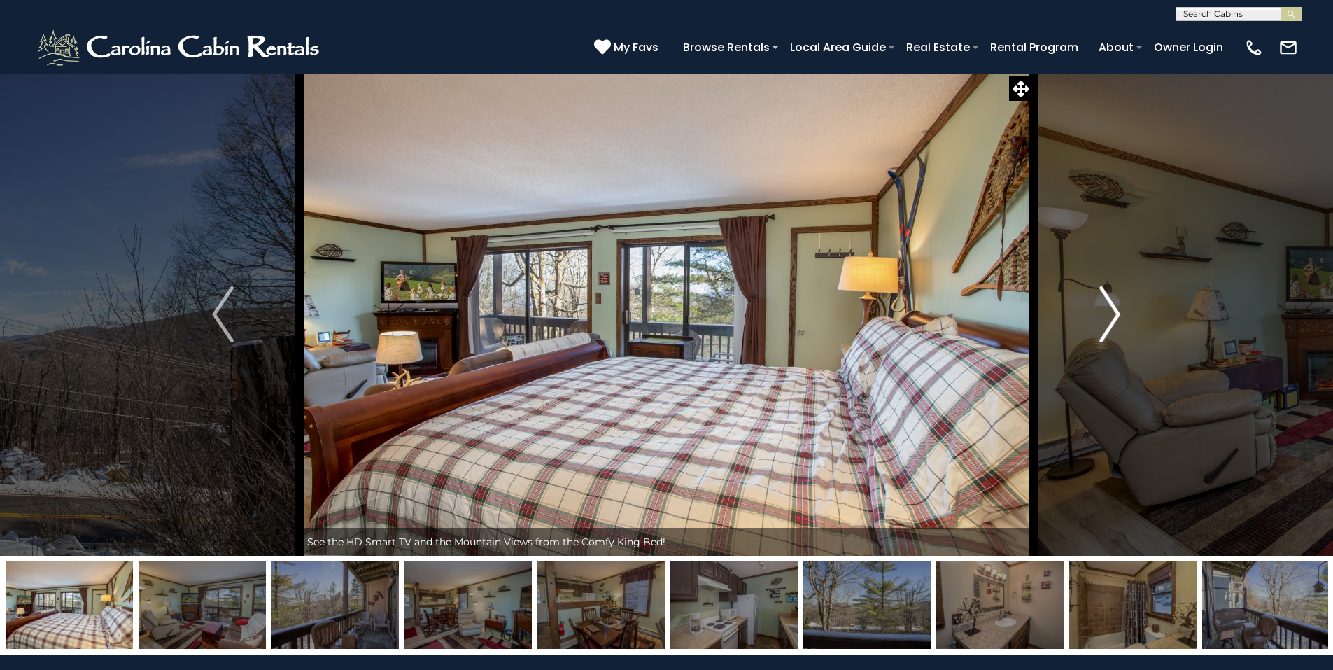
click at [1111, 314] on img "Next" at bounding box center [1109, 314] width 21 height 56
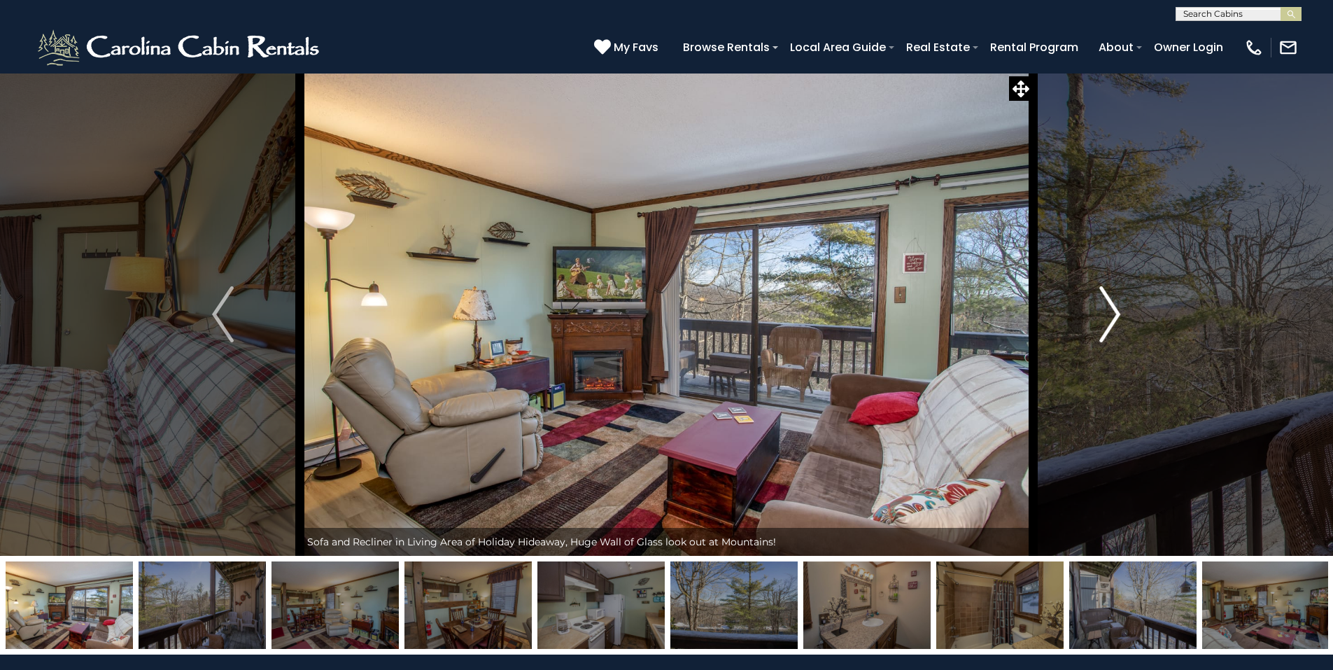
click at [1111, 314] on img "Next" at bounding box center [1109, 314] width 21 height 56
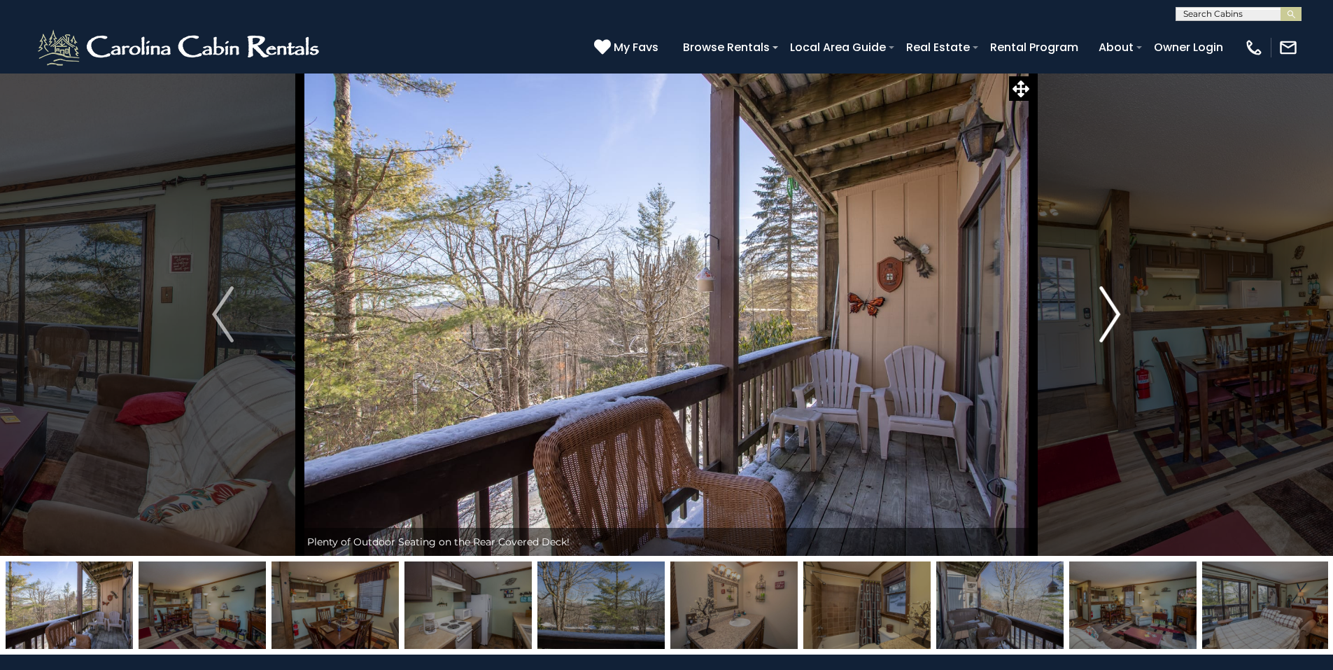
click at [1111, 314] on img "Next" at bounding box center [1109, 314] width 21 height 56
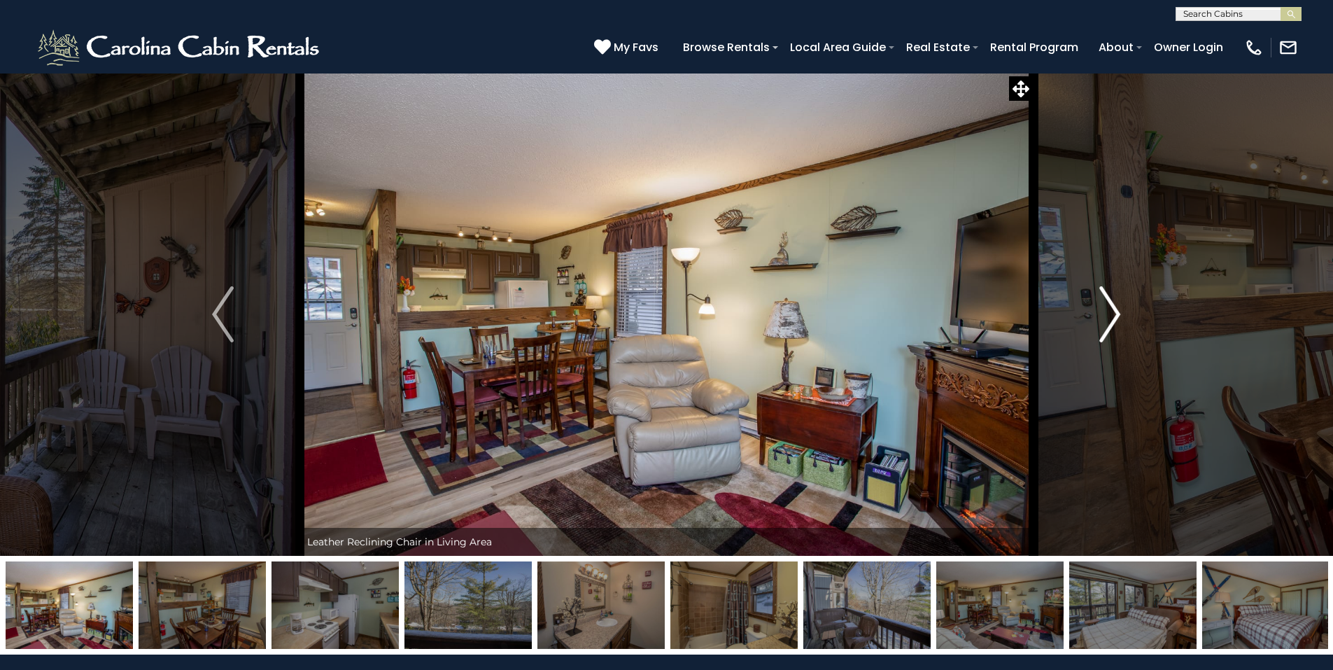
click at [1111, 314] on img "Next" at bounding box center [1109, 314] width 21 height 56
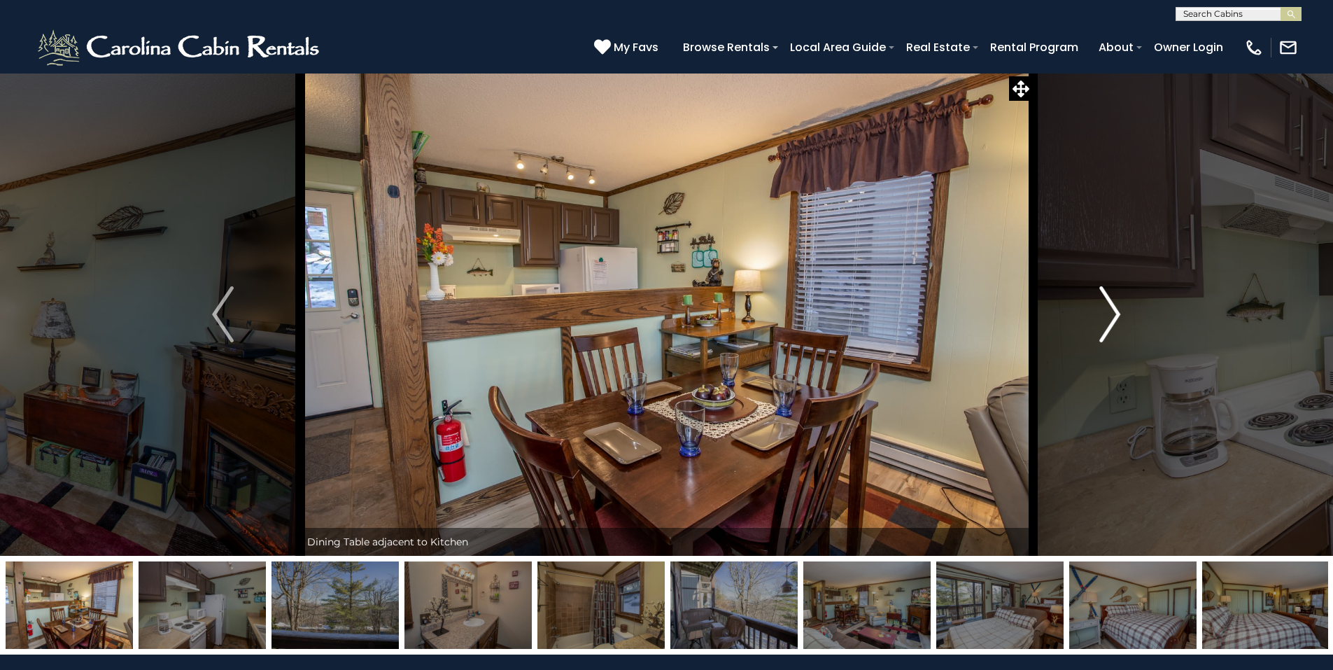
click at [1111, 314] on img "Next" at bounding box center [1109, 314] width 21 height 56
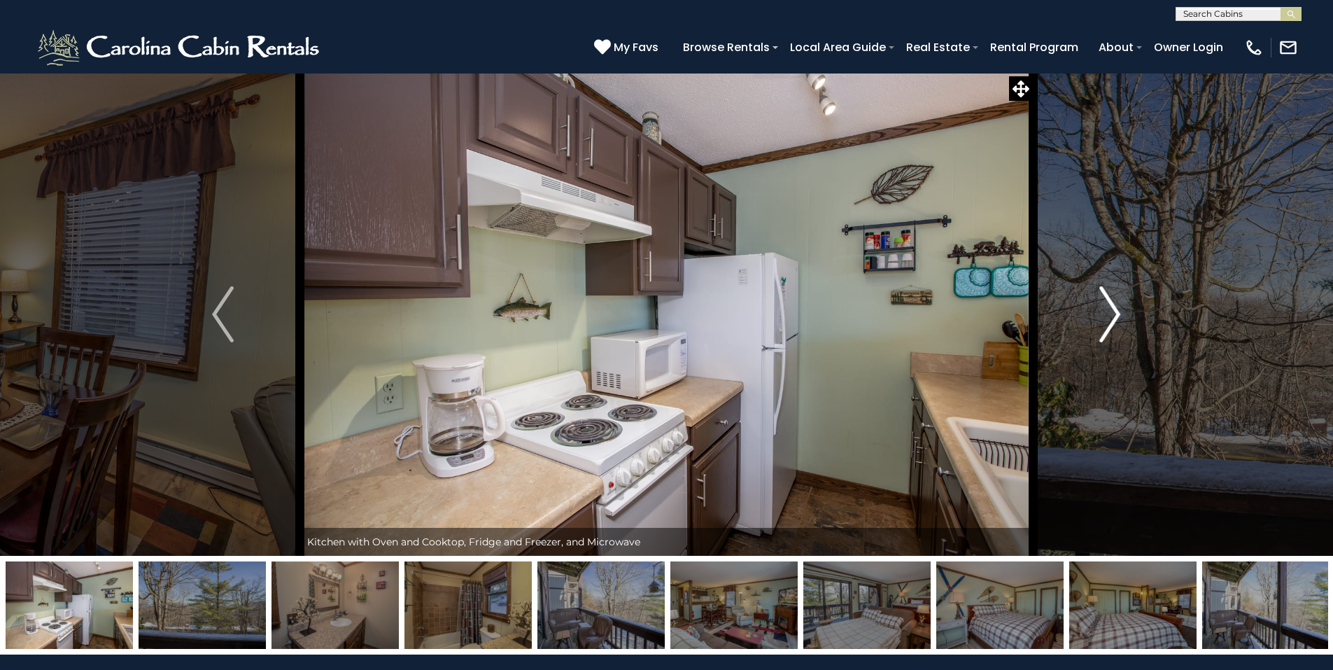
click at [1111, 314] on img "Next" at bounding box center [1109, 314] width 21 height 56
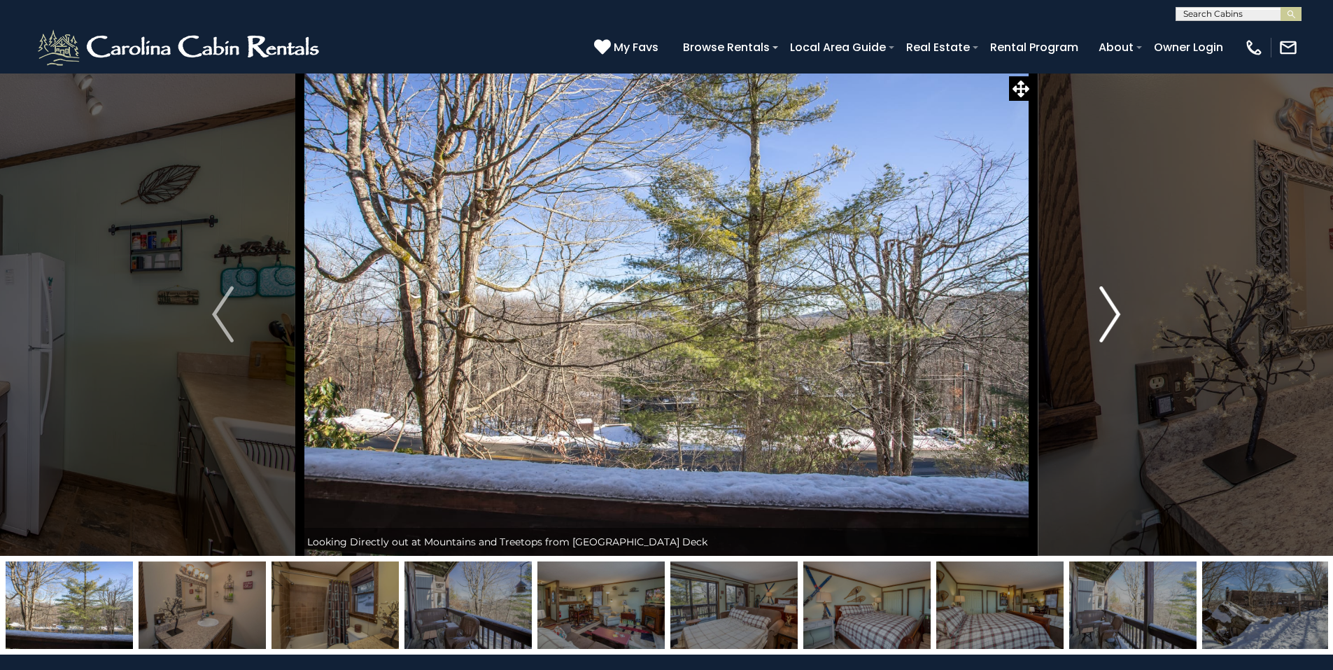
click at [1111, 314] on img "Next" at bounding box center [1109, 314] width 21 height 56
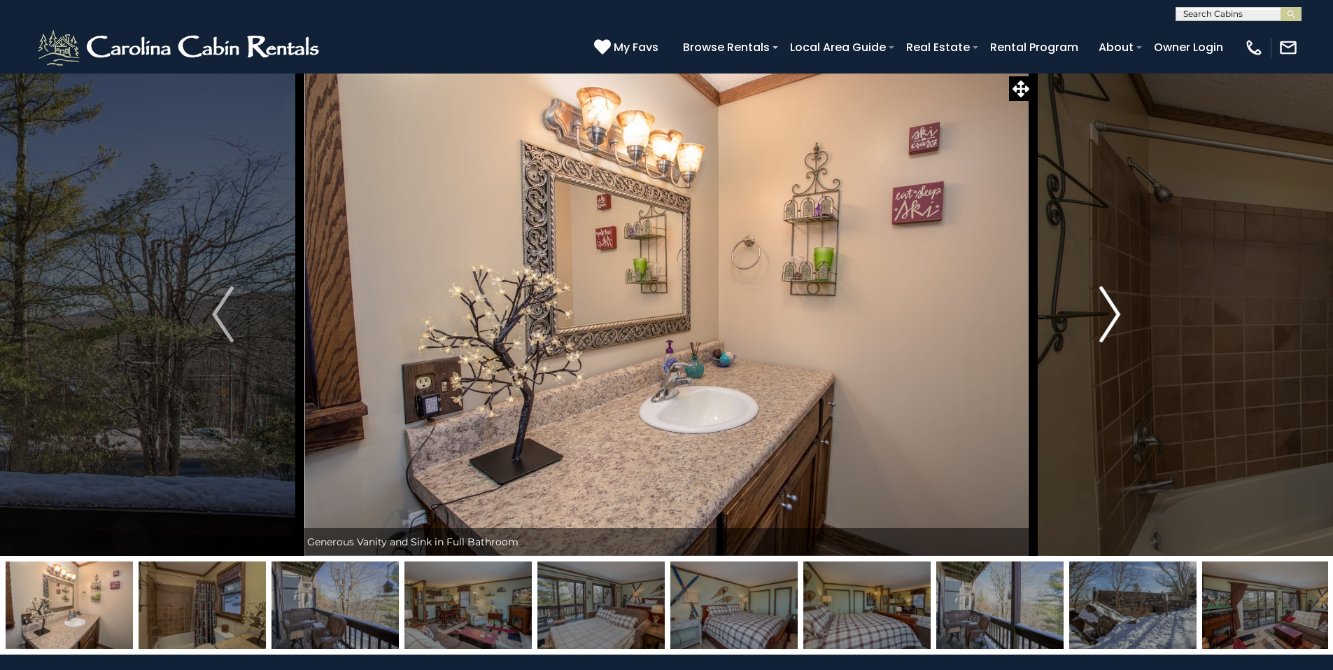
click at [1111, 314] on img "Next" at bounding box center [1109, 314] width 21 height 56
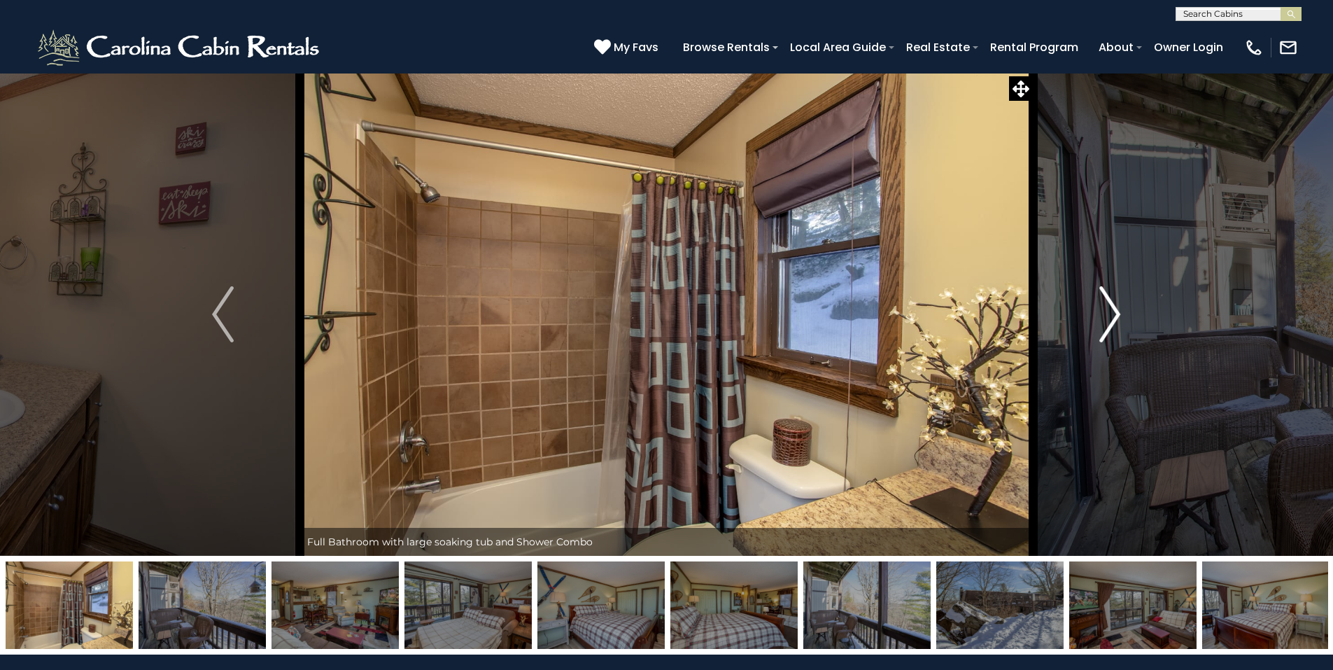
click at [1111, 314] on img "Next" at bounding box center [1109, 314] width 21 height 56
